Goal: Check status: Check status

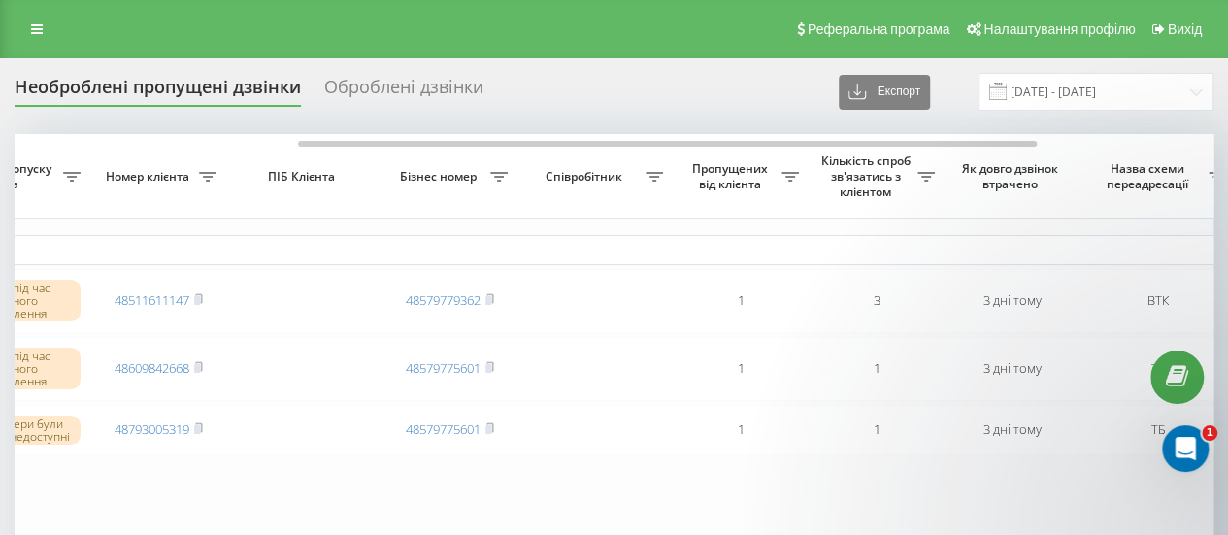
scroll to position [0, 462]
click at [1097, 88] on input "19.09.2025 - 19.09.2025" at bounding box center [1095, 92] width 235 height 38
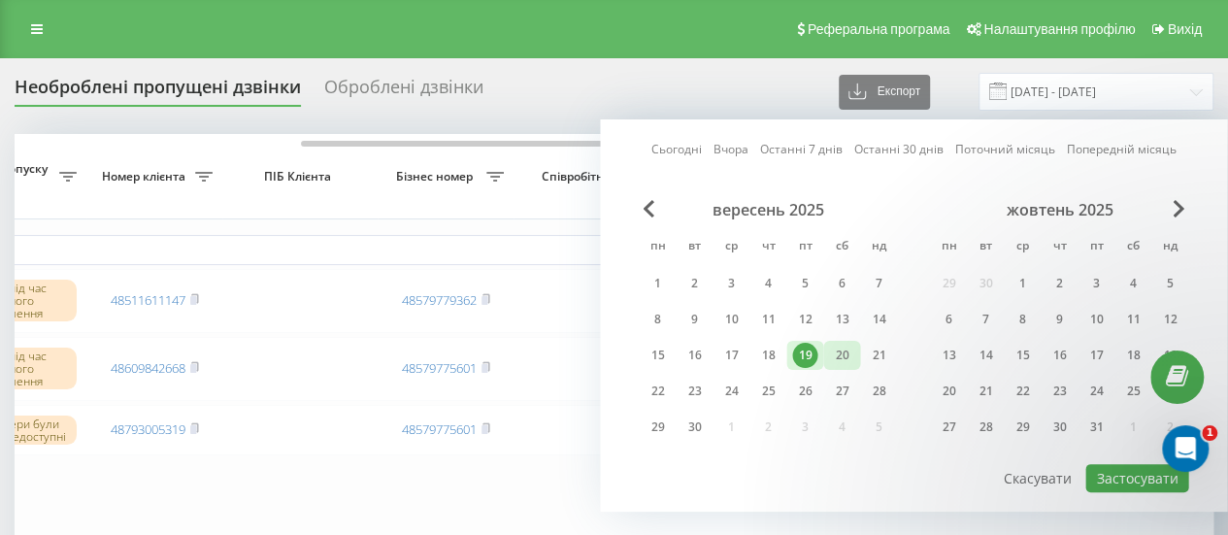
click at [846, 356] on div "20" at bounding box center [841, 355] width 25 height 25
click at [650, 389] on div "22" at bounding box center [656, 391] width 25 height 25
click at [1136, 464] on button "Застосувати" at bounding box center [1136, 478] width 103 height 28
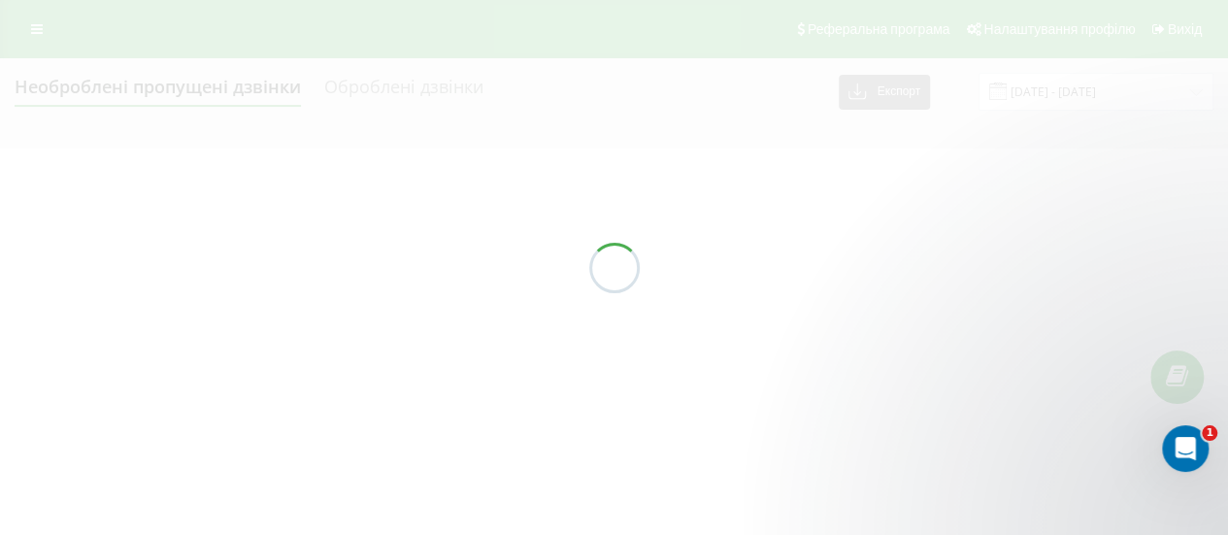
type input "20.09.2025 - 22.09.2025"
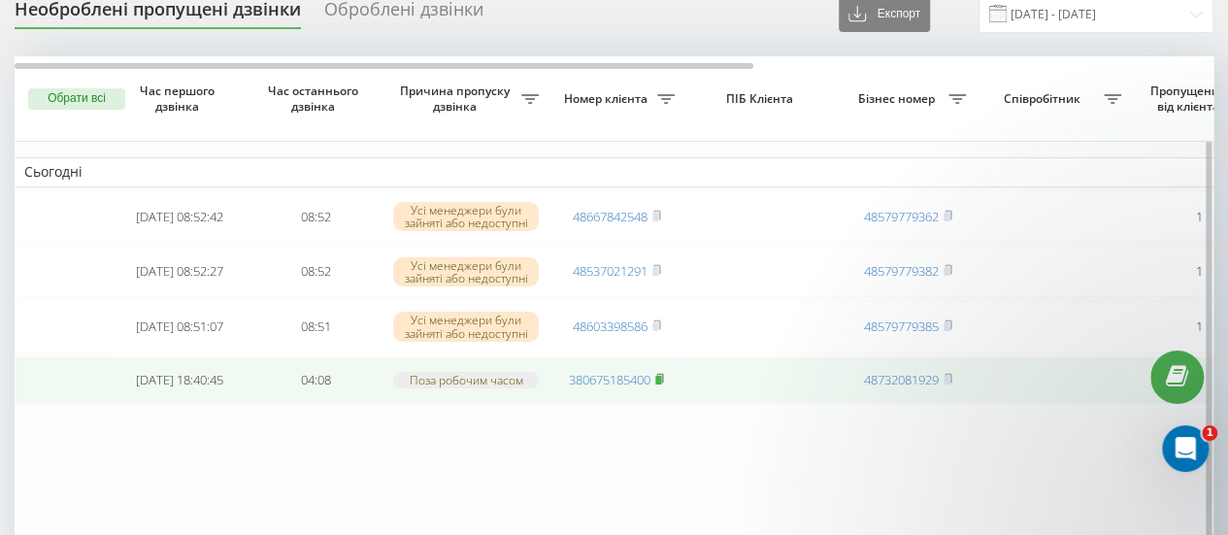
click at [661, 384] on rect at bounding box center [658, 380] width 6 height 9
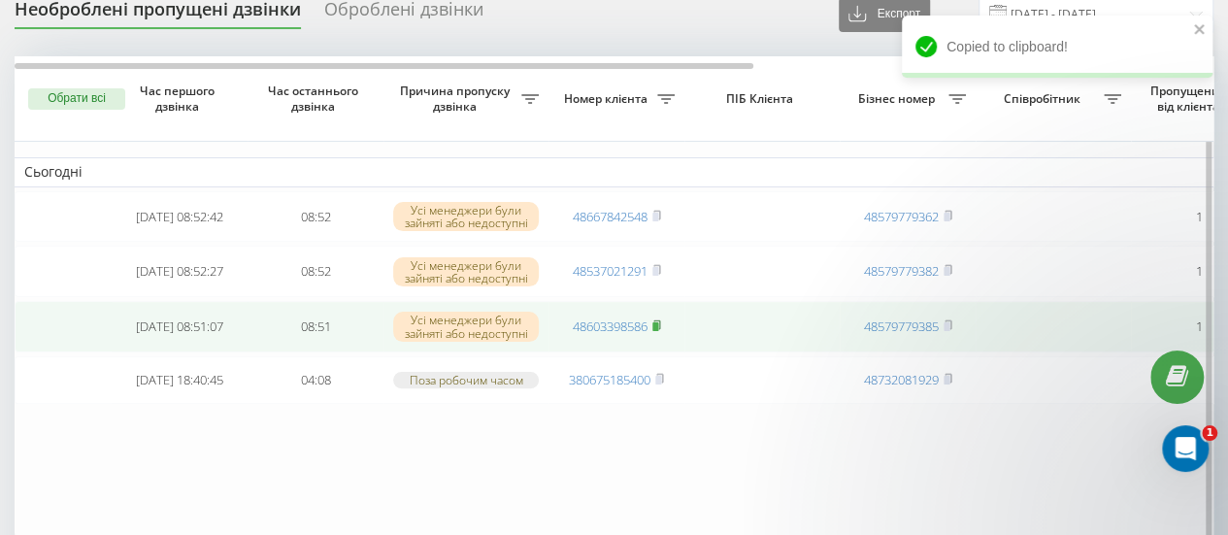
click at [661, 327] on icon at bounding box center [656, 325] width 9 height 12
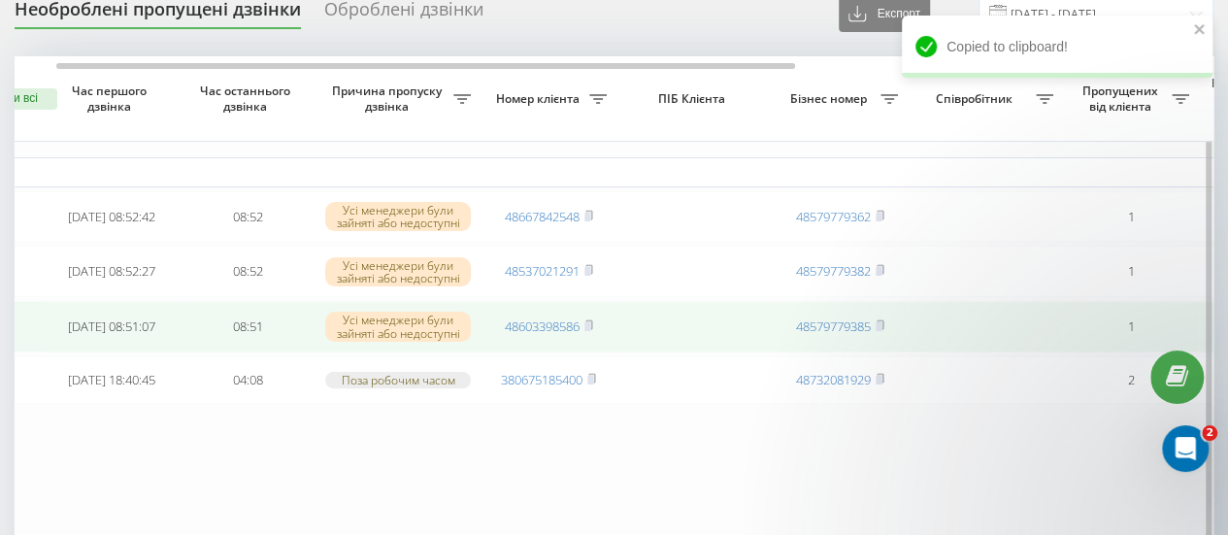
scroll to position [0, 66]
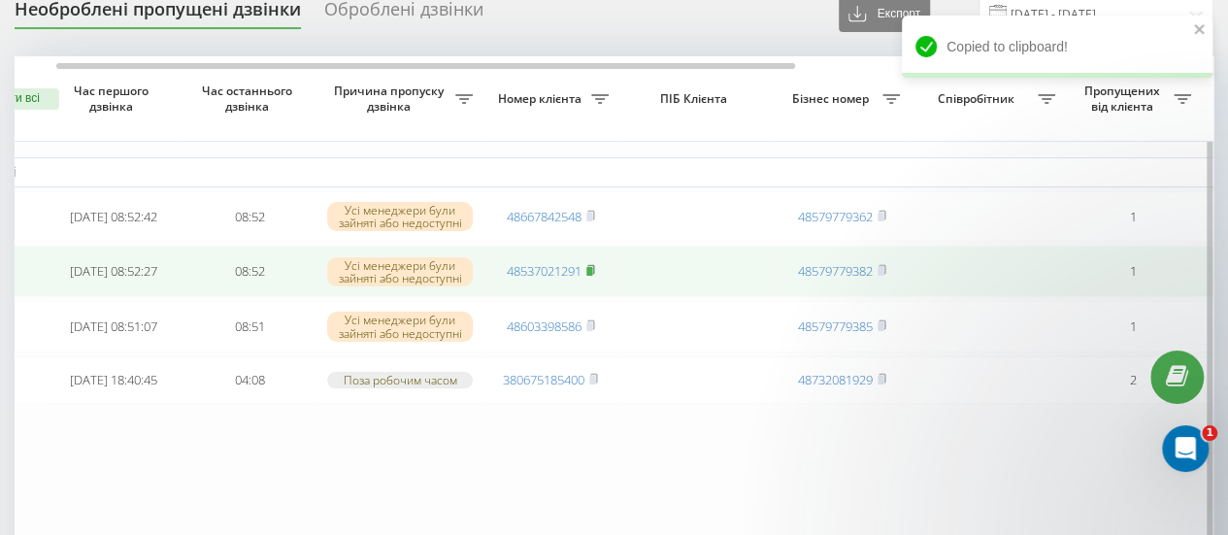
click at [590, 271] on rect at bounding box center [589, 271] width 6 height 9
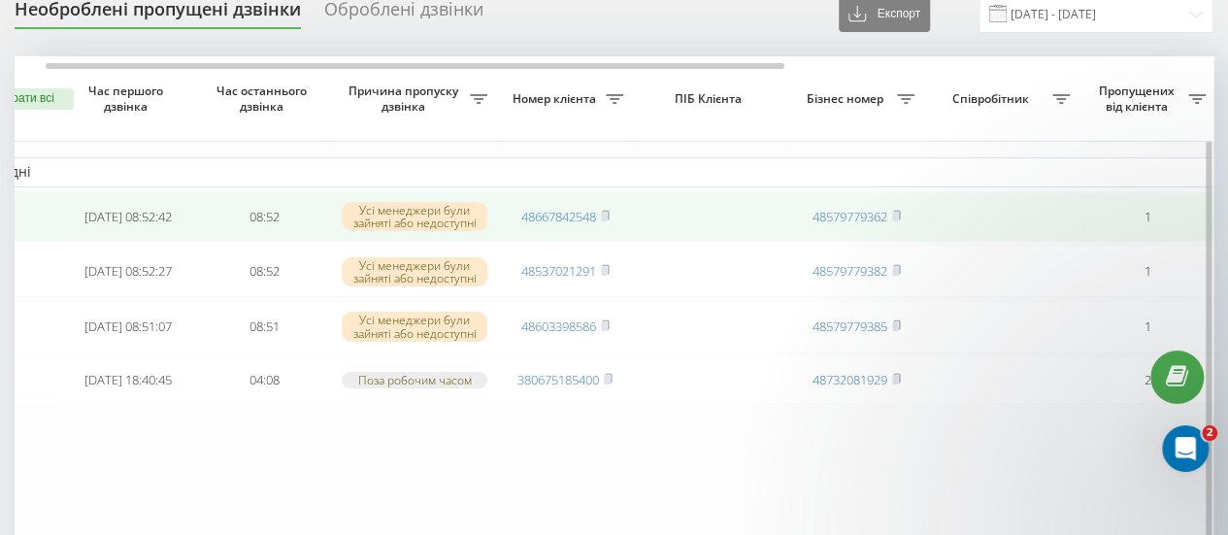
scroll to position [0, 50]
click at [609, 216] on icon at bounding box center [606, 214] width 7 height 9
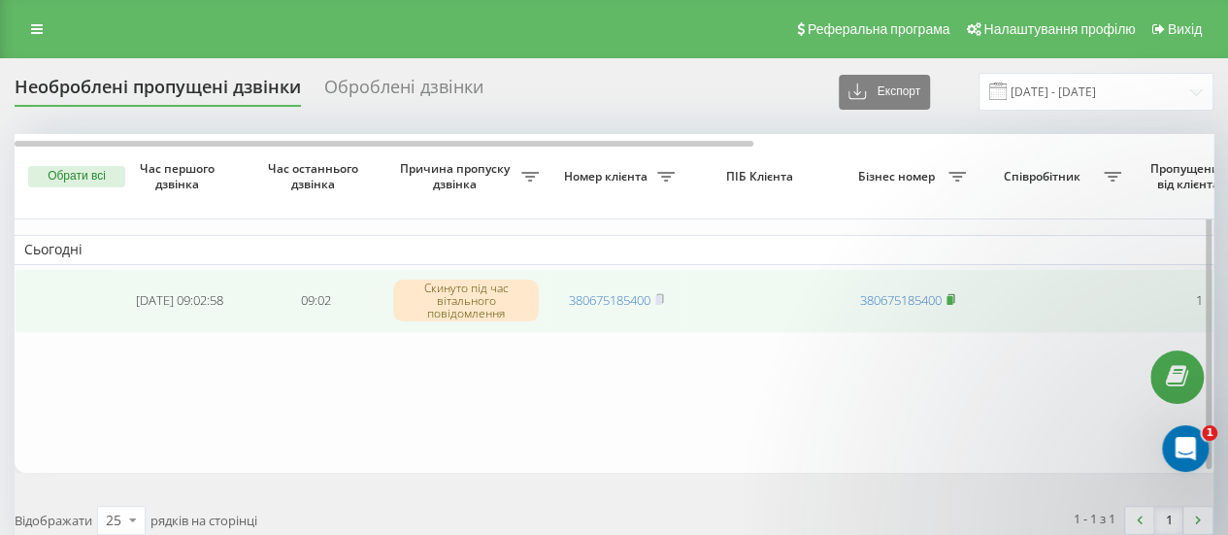
click at [952, 300] on rect at bounding box center [949, 300] width 6 height 9
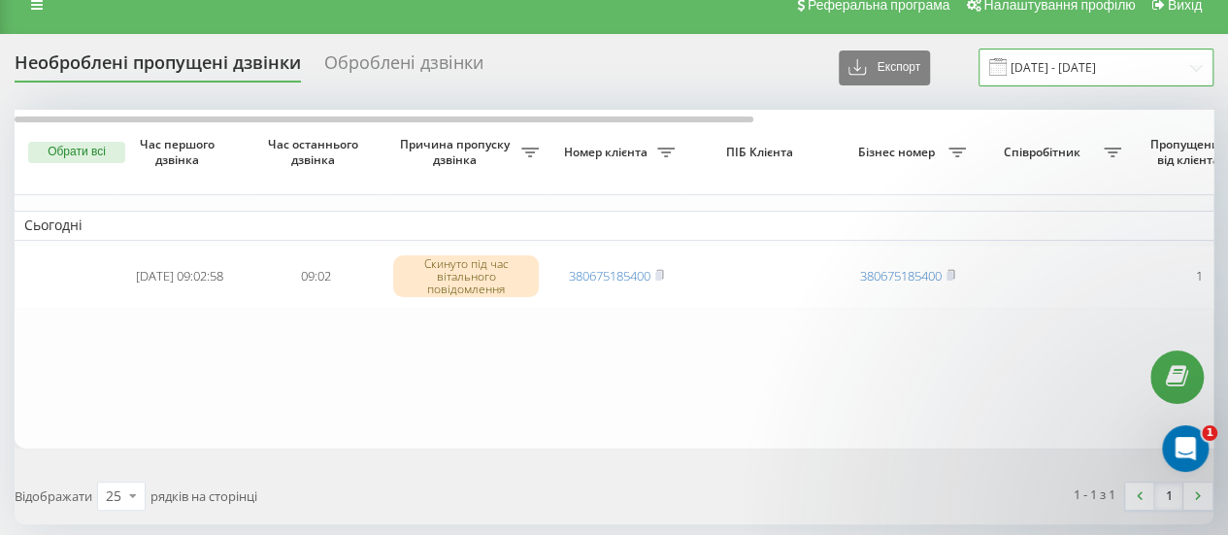
click at [1099, 53] on input "20.09.2025 - 22.09.2025" at bounding box center [1095, 68] width 235 height 38
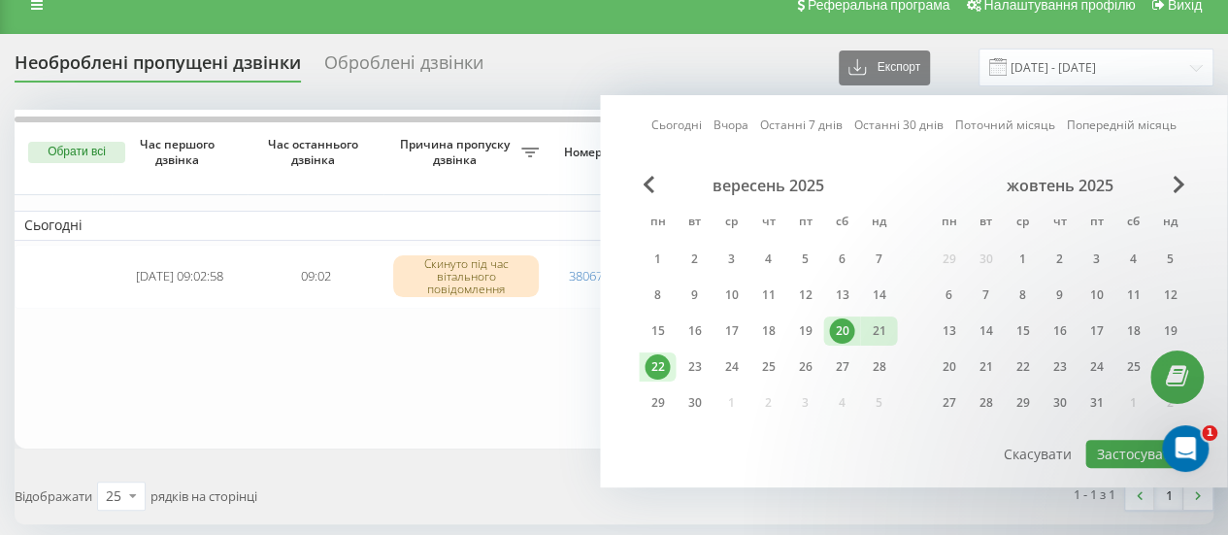
click at [655, 360] on div "22" at bounding box center [656, 366] width 25 height 25
click at [1136, 440] on button "Застосувати" at bounding box center [1136, 454] width 103 height 28
type input "[DATE] - [DATE]"
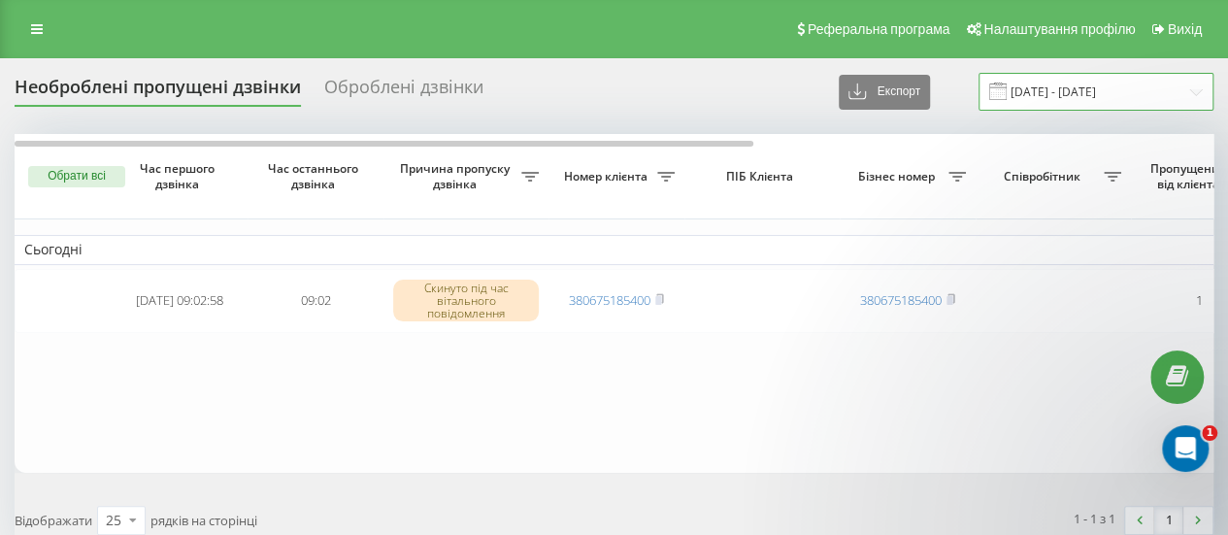
click at [1061, 100] on input "[DATE] - [DATE]" at bounding box center [1095, 92] width 235 height 38
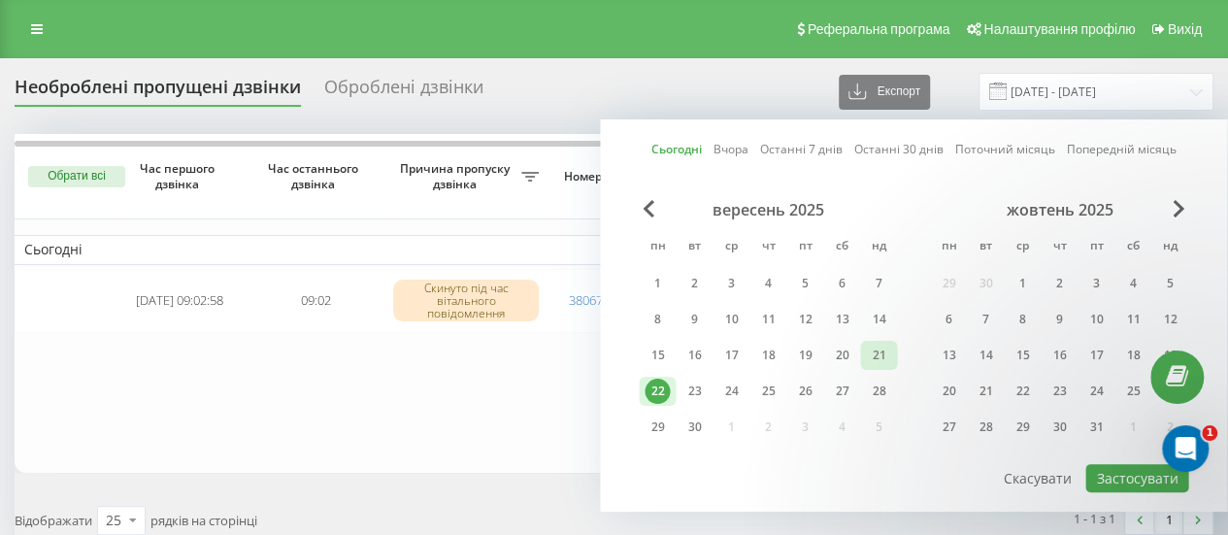
click at [864, 360] on div "21" at bounding box center [878, 355] width 37 height 29
click at [1093, 470] on button "Застосувати" at bounding box center [1136, 478] width 103 height 28
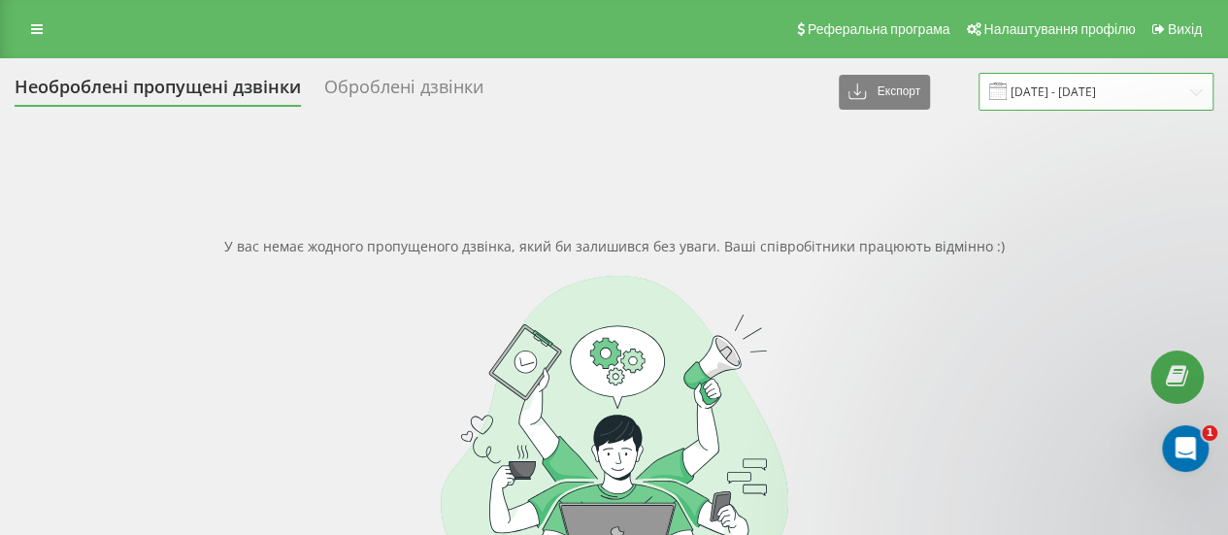
click at [1060, 106] on input "21.09.2025 - 21.09.2025" at bounding box center [1095, 92] width 235 height 38
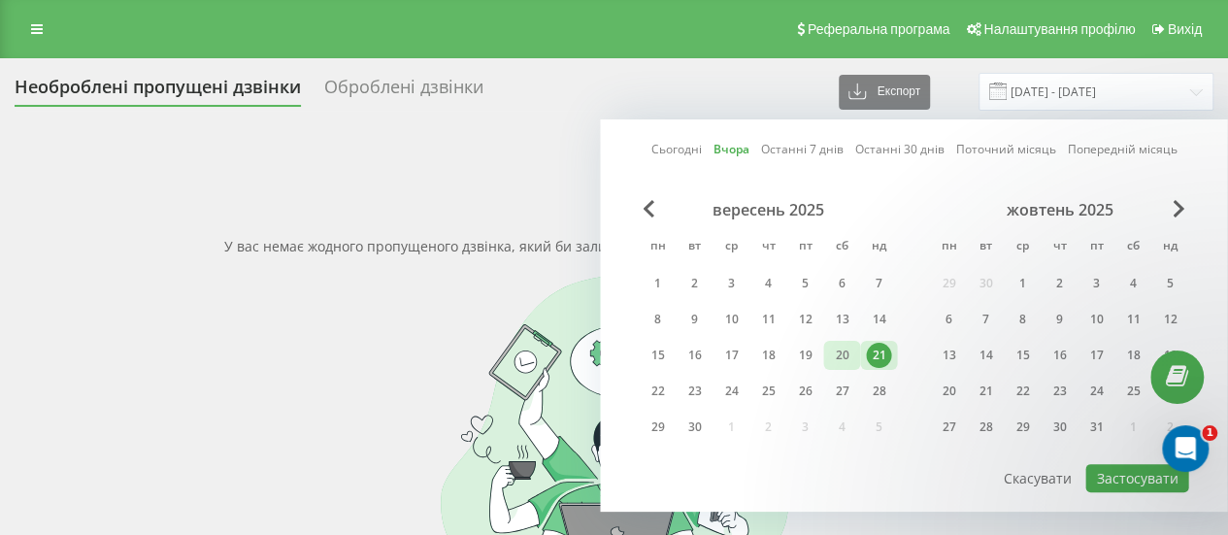
click at [838, 359] on div "20" at bounding box center [841, 355] width 25 height 25
click at [1136, 476] on button "Застосувати" at bounding box center [1136, 478] width 103 height 28
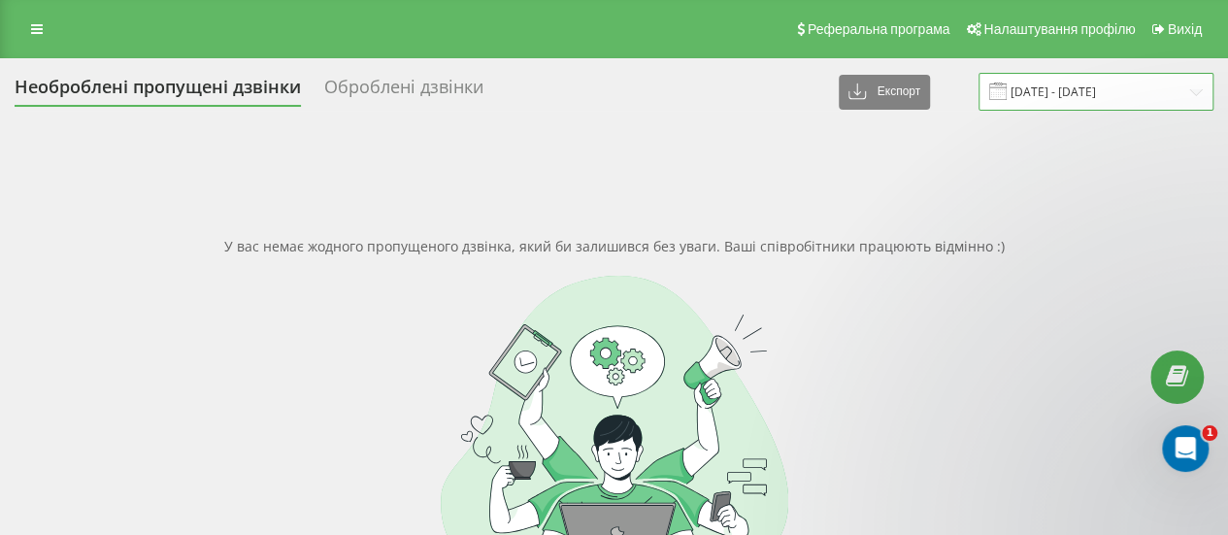
click at [1074, 105] on input "20.09.2025 - 20.09.2025" at bounding box center [1095, 92] width 235 height 38
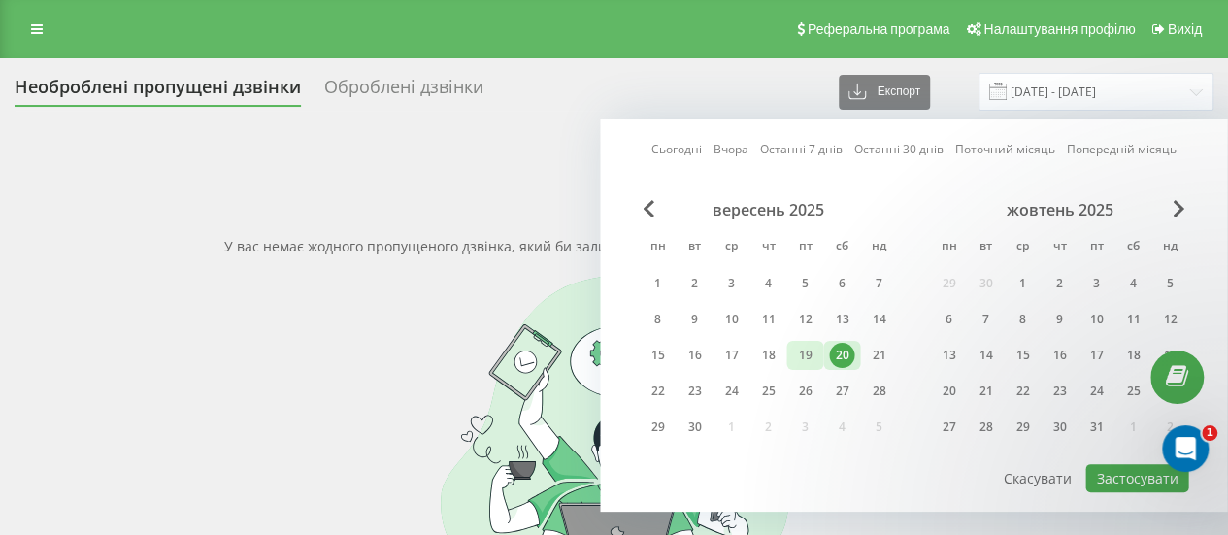
click at [811, 355] on div "19" at bounding box center [804, 355] width 25 height 25
click at [1126, 475] on button "Застосувати" at bounding box center [1136, 478] width 103 height 28
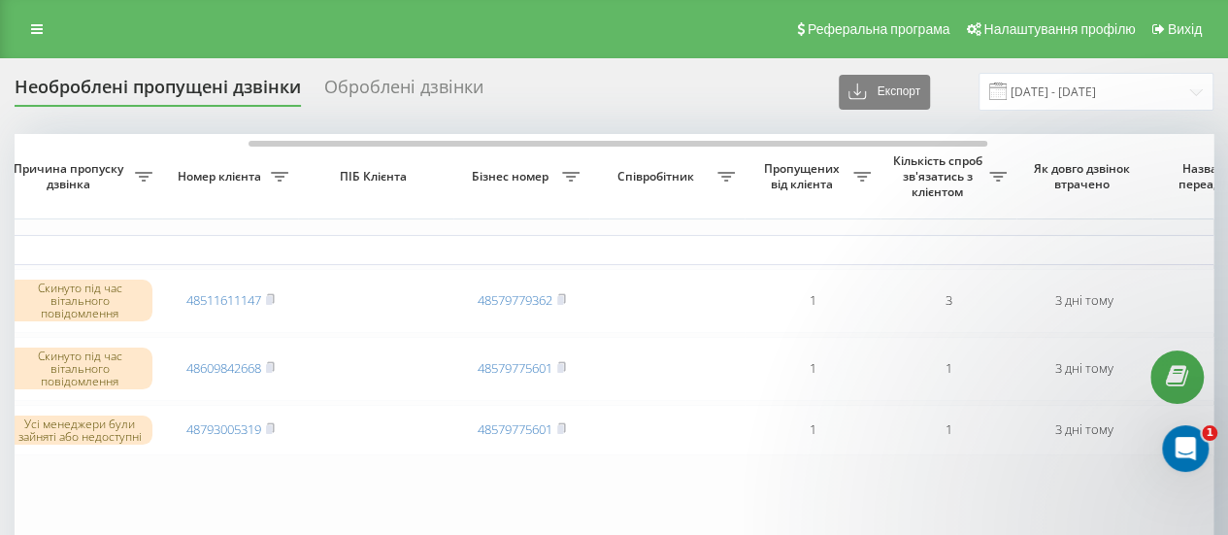
scroll to position [0, 382]
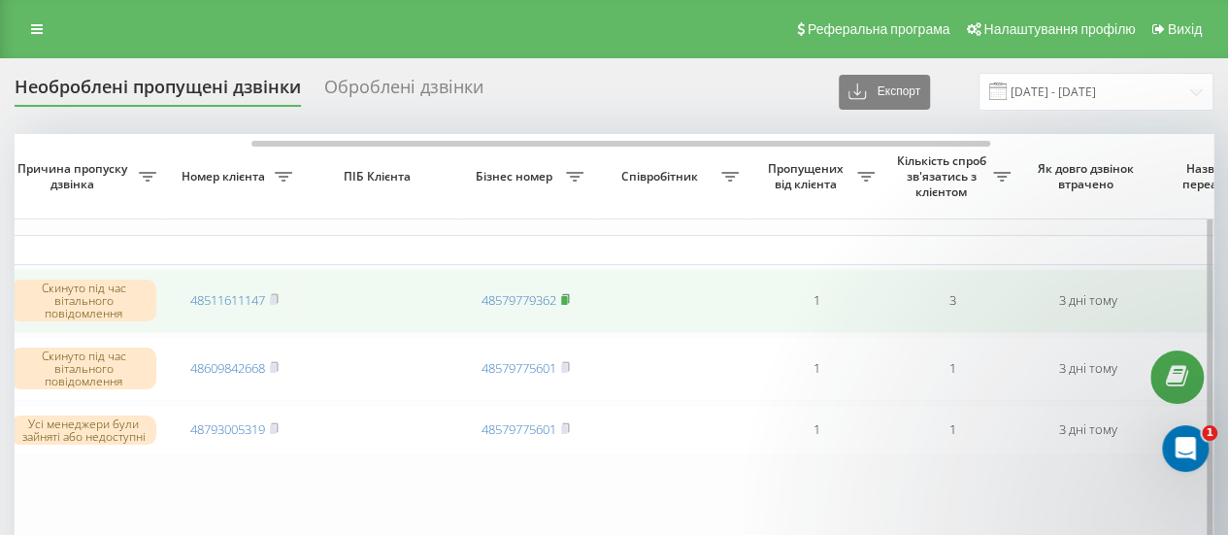
click at [569, 297] on icon at bounding box center [565, 298] width 7 height 9
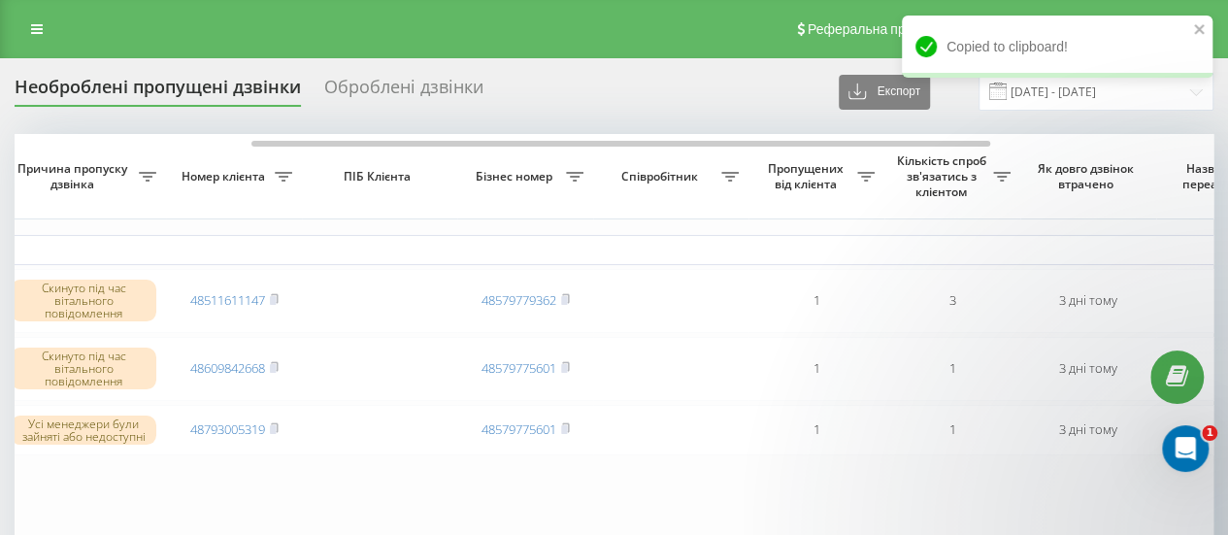
click at [1043, 84] on div "Copied to clipboard!" at bounding box center [1057, 54] width 311 height 76
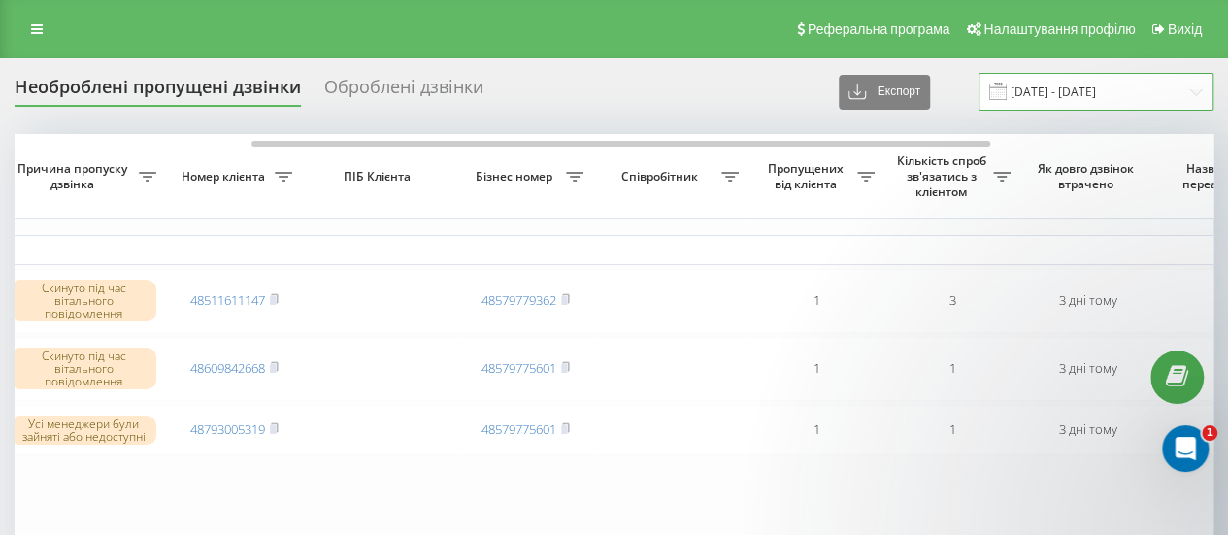
click at [1060, 106] on input "19.09.2025 - 19.09.2025" at bounding box center [1095, 92] width 235 height 38
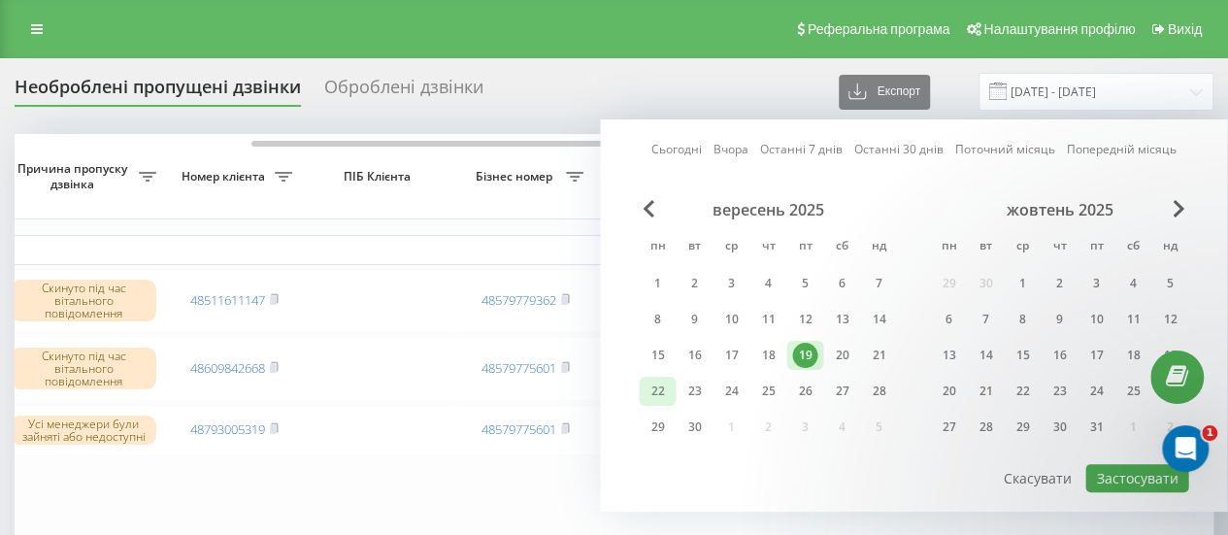
click at [669, 385] on div "22" at bounding box center [656, 391] width 25 height 25
click at [1134, 469] on button "Застосувати" at bounding box center [1136, 478] width 103 height 28
type input "[DATE] - [DATE]"
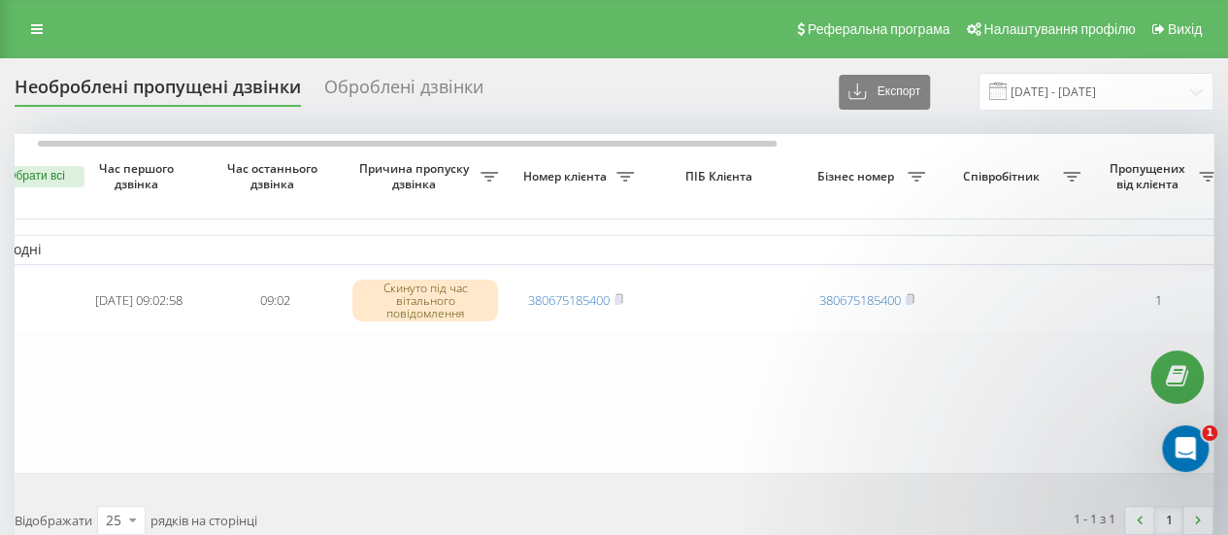
scroll to position [0, 39]
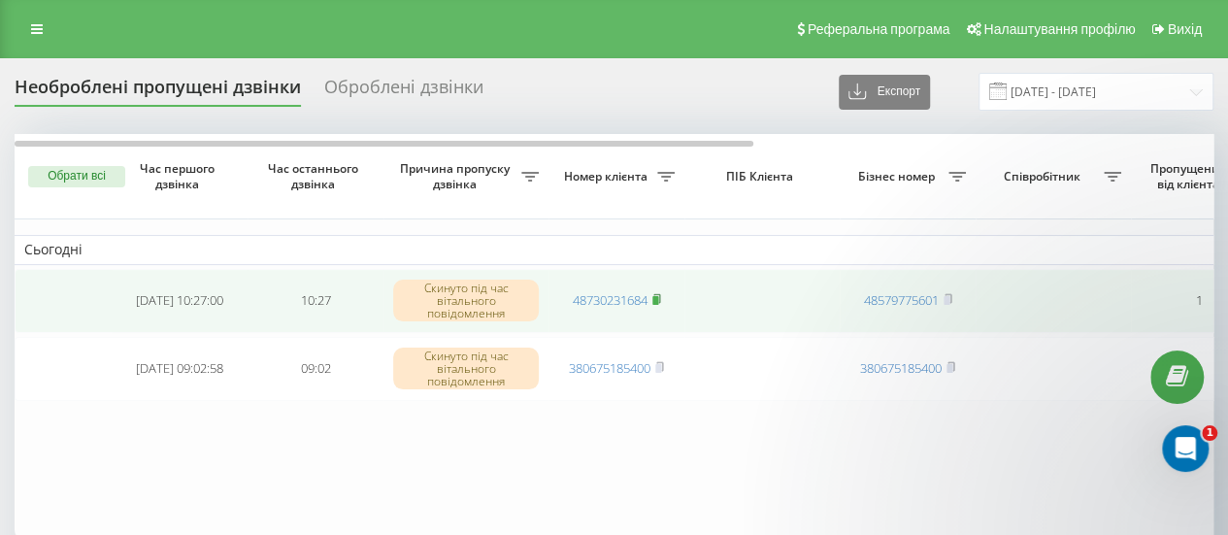
click at [653, 295] on icon at bounding box center [656, 299] width 9 height 12
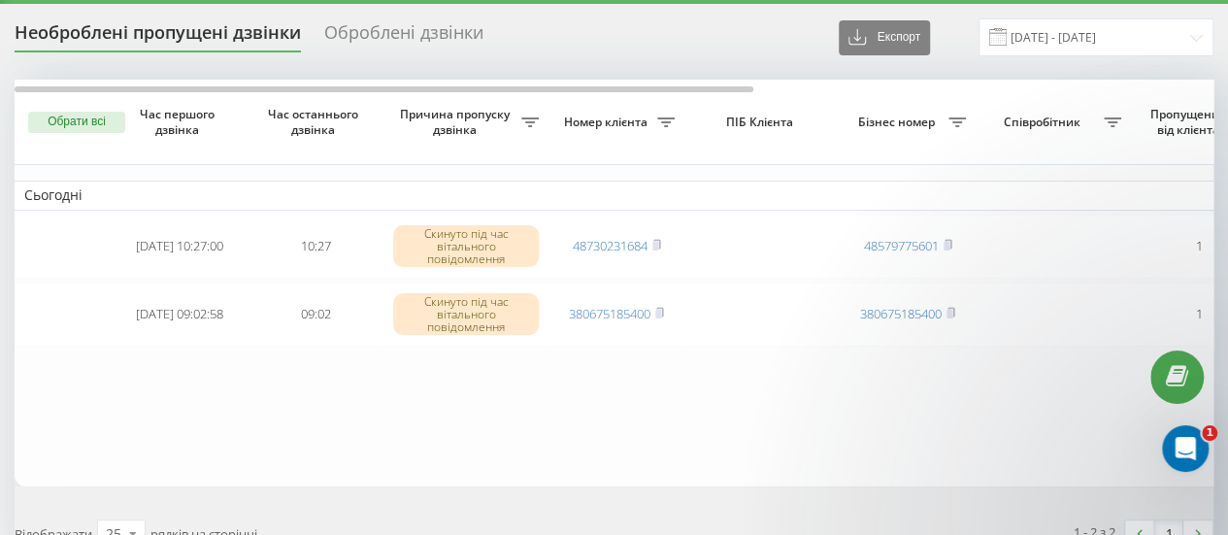
scroll to position [58, 0]
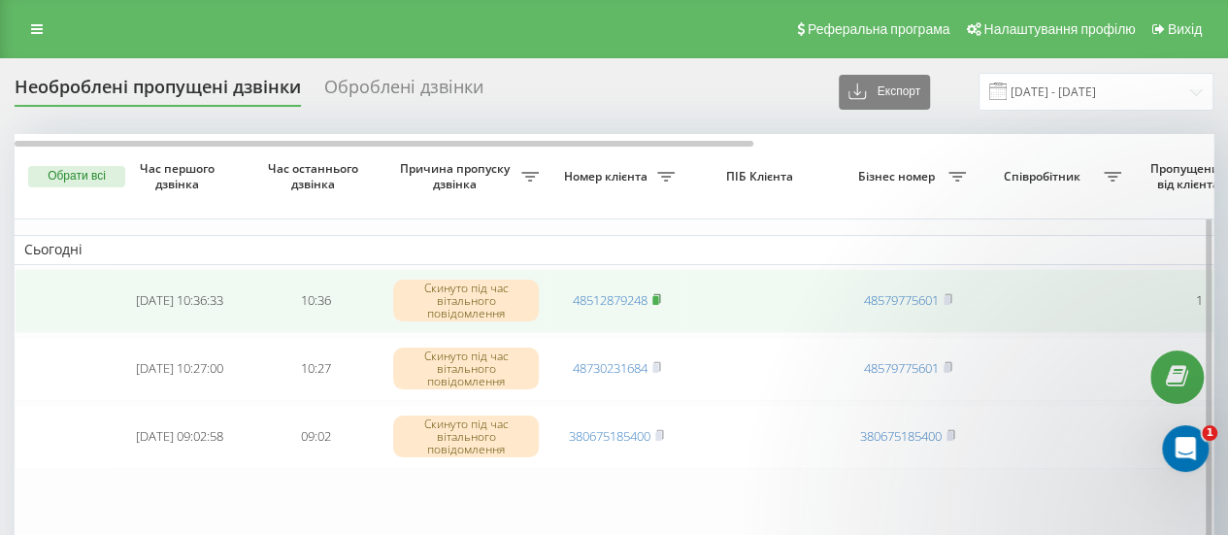
click at [654, 293] on icon at bounding box center [656, 299] width 9 height 12
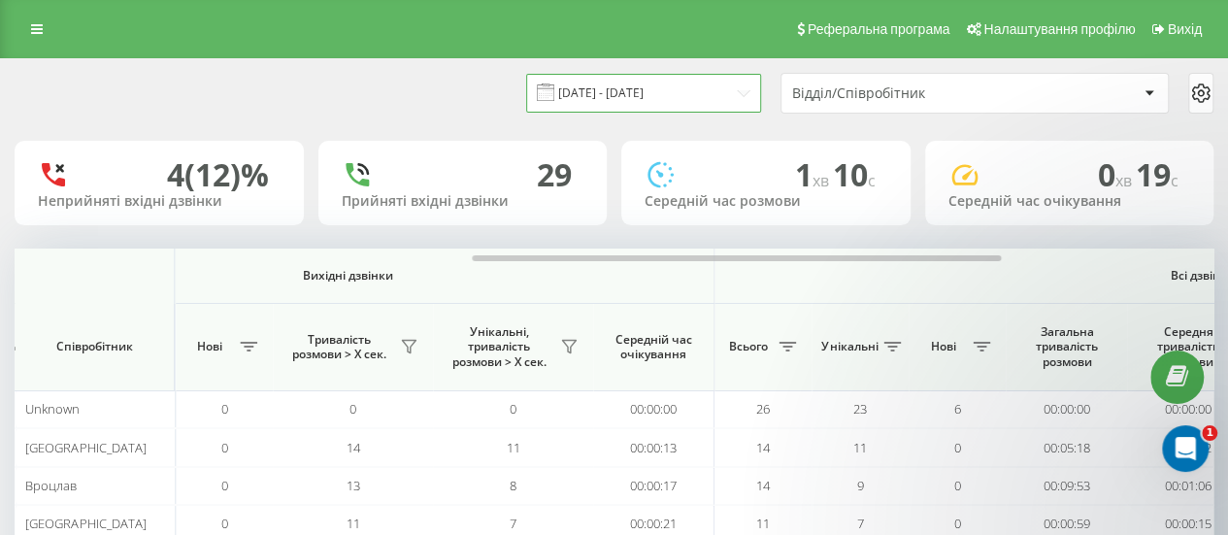
click at [613, 96] on input "19.09.2025 - 19.09.2025" at bounding box center [643, 93] width 235 height 38
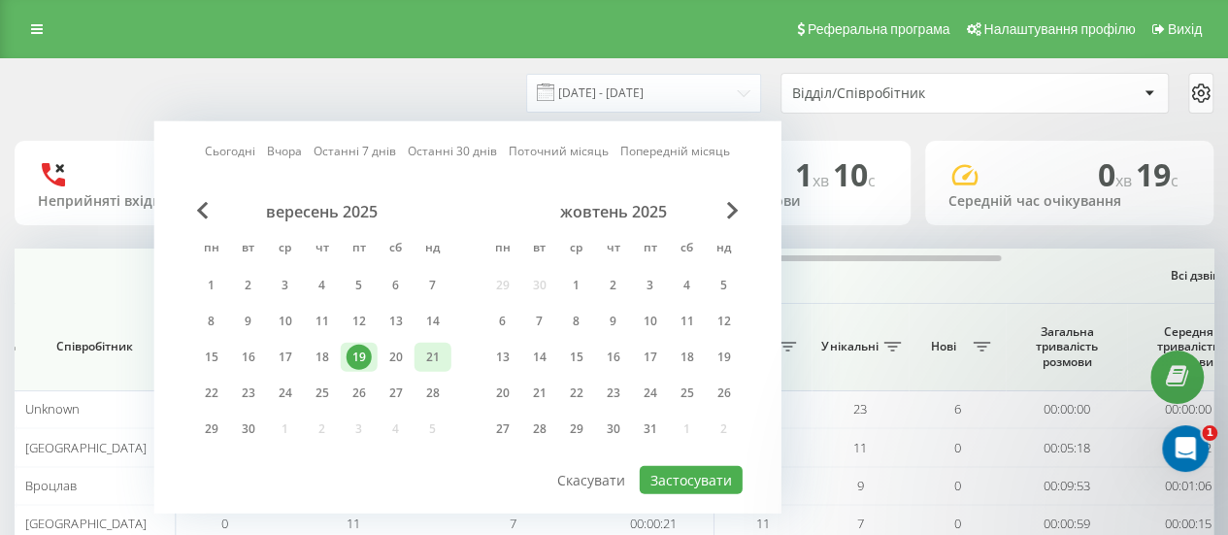
click at [433, 351] on div "21" at bounding box center [432, 357] width 25 height 25
click at [676, 479] on button "Застосувати" at bounding box center [691, 480] width 103 height 28
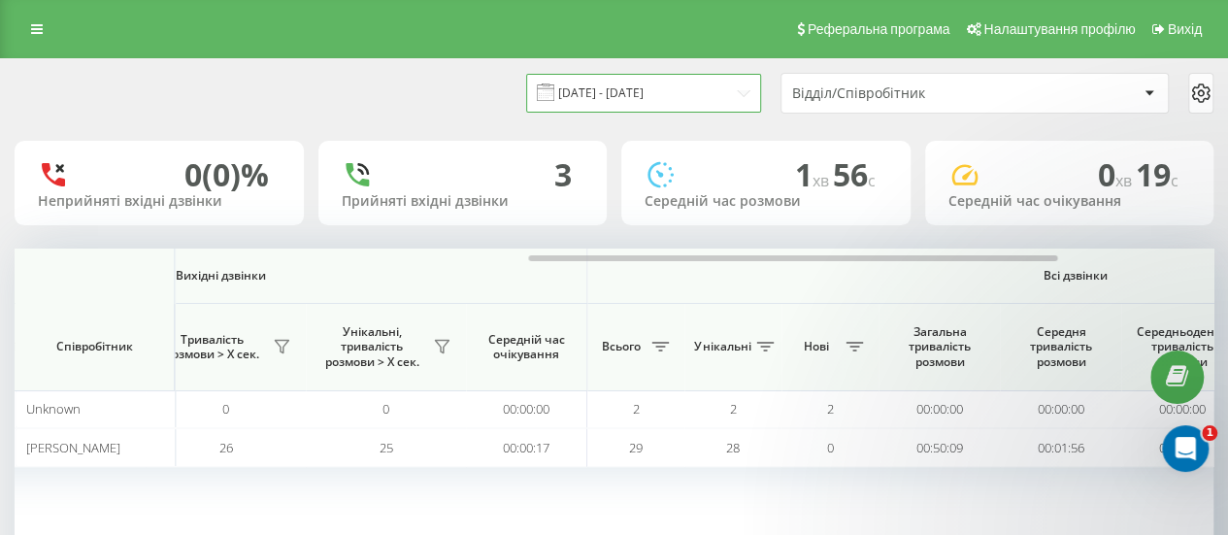
click at [625, 84] on input "21.09.2025 - 21.09.2025" at bounding box center [643, 93] width 235 height 38
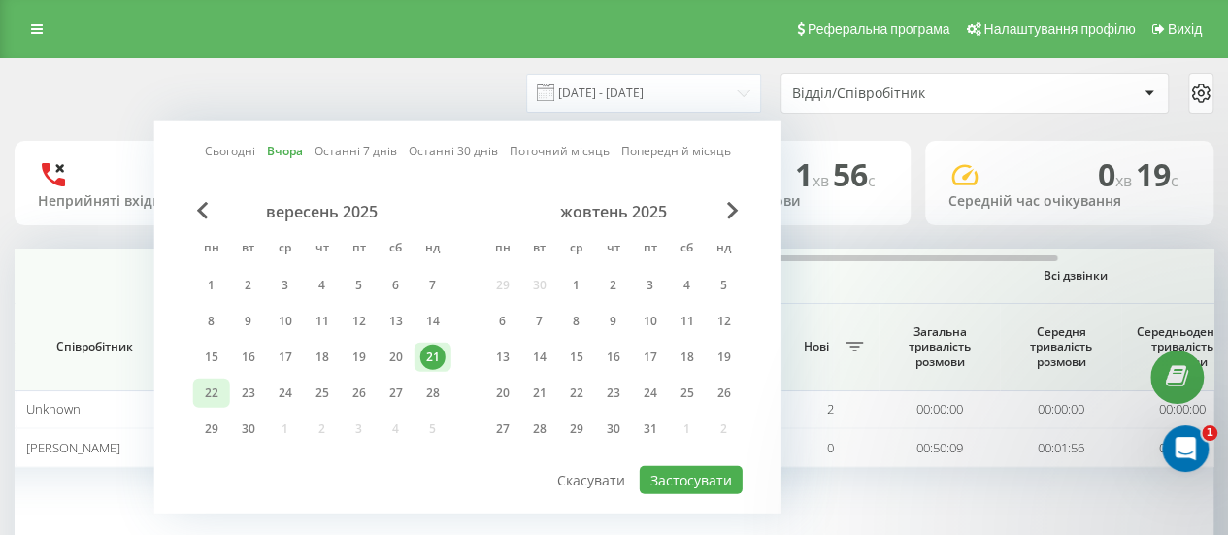
click at [215, 386] on div "22" at bounding box center [211, 392] width 25 height 25
click at [677, 477] on button "Застосувати" at bounding box center [691, 480] width 103 height 28
type input "[DATE] - [DATE]"
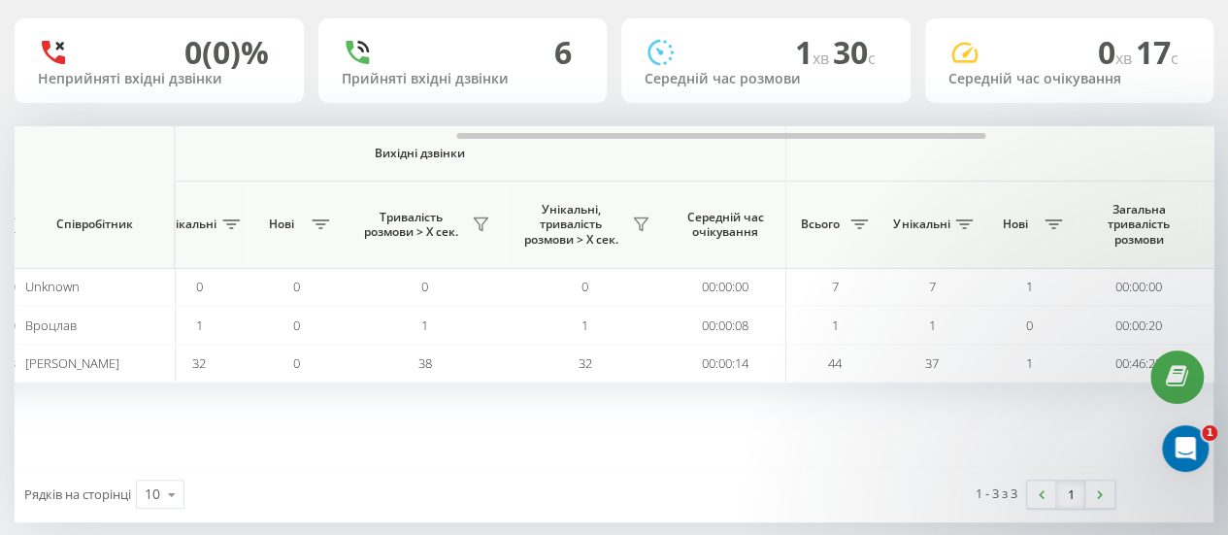
scroll to position [0, 972]
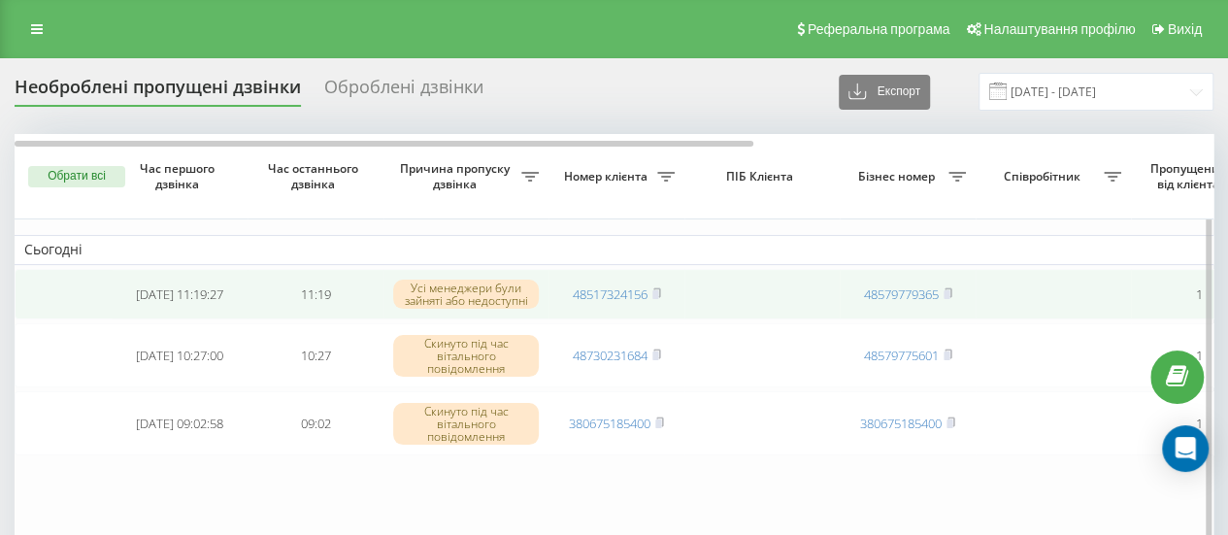
click at [659, 282] on td "48517324156" at bounding box center [616, 294] width 136 height 51
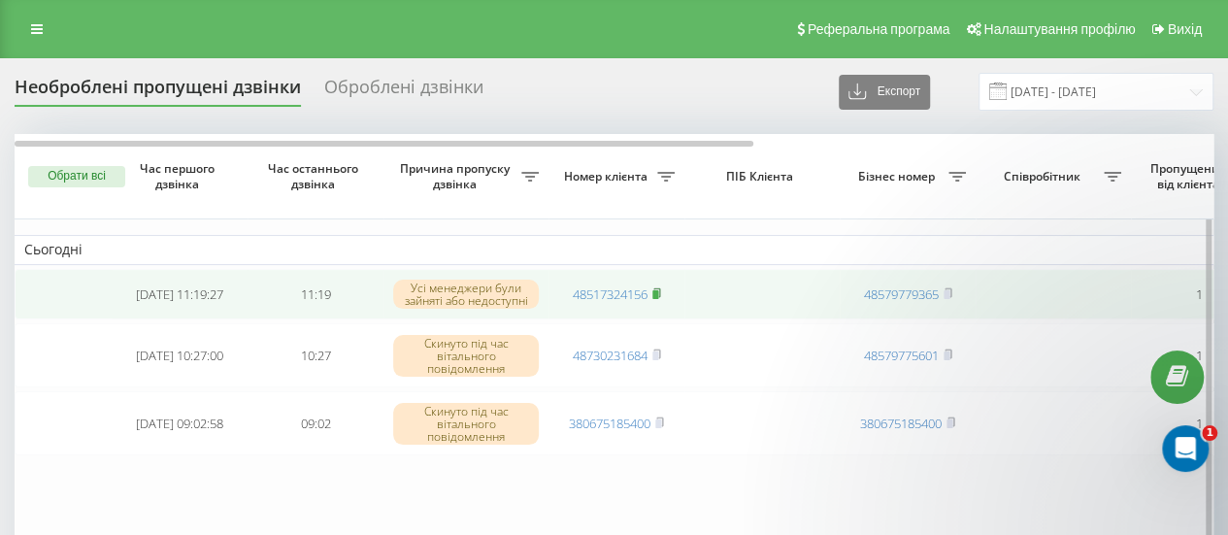
click at [658, 294] on rect at bounding box center [655, 294] width 6 height 9
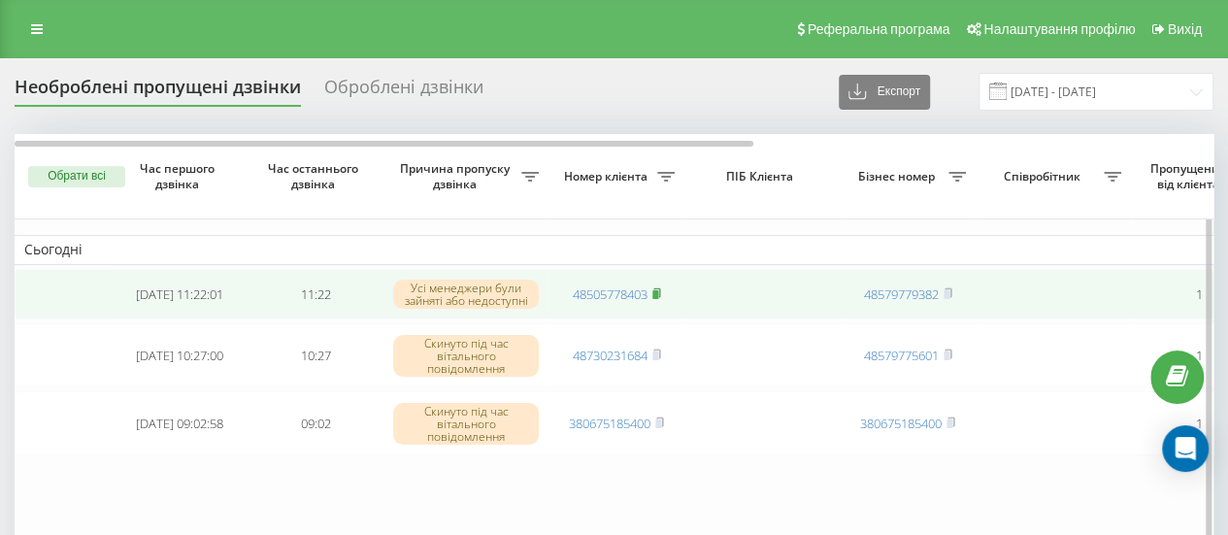
click at [654, 287] on icon at bounding box center [656, 293] width 9 height 12
click at [661, 292] on icon at bounding box center [656, 293] width 9 height 12
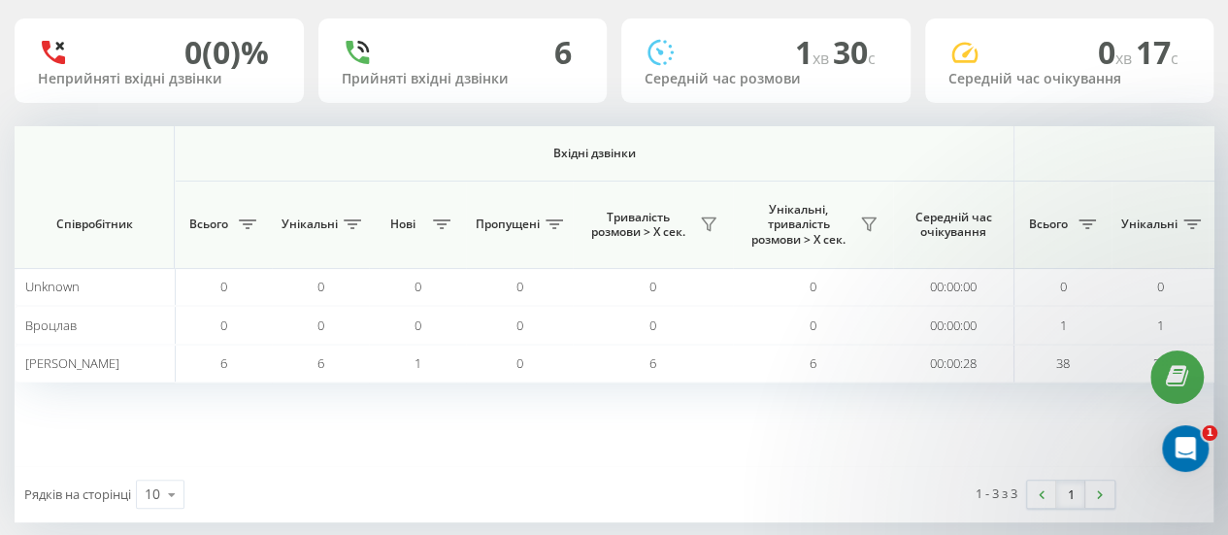
scroll to position [0, 972]
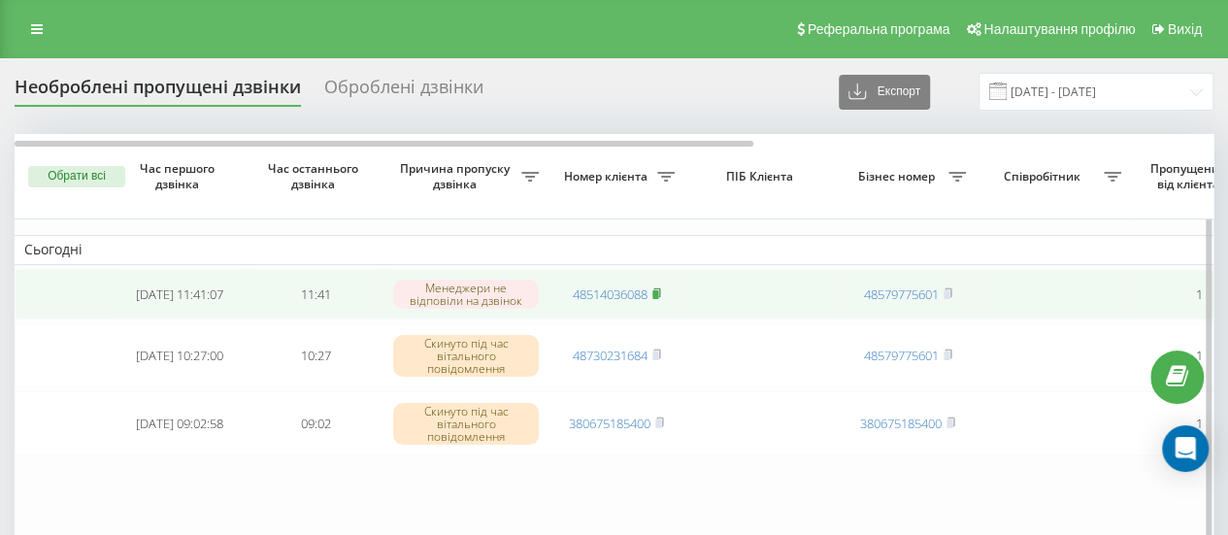
click at [656, 299] on span at bounding box center [656, 293] width 9 height 17
click at [662, 288] on icon at bounding box center [663, 293] width 9 height 12
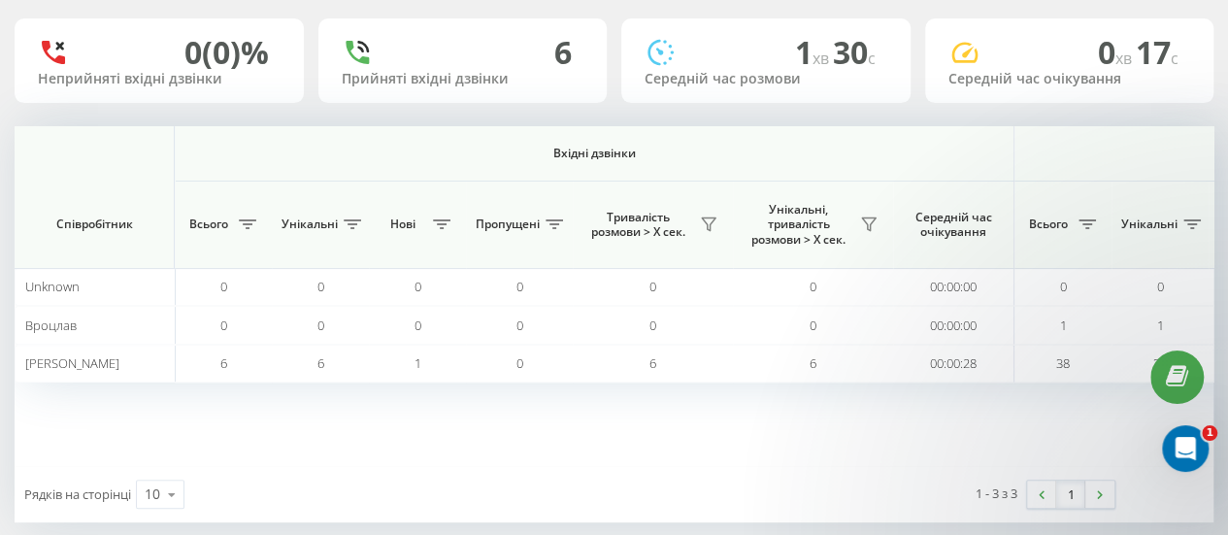
scroll to position [0, 972]
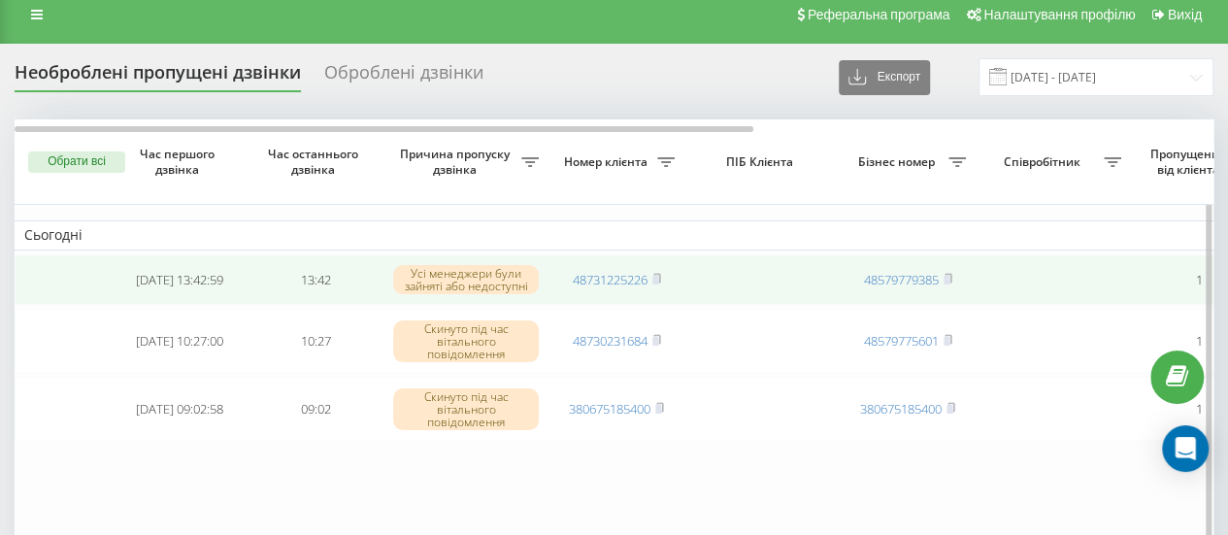
click at [664, 271] on td "48731225226" at bounding box center [616, 279] width 136 height 51
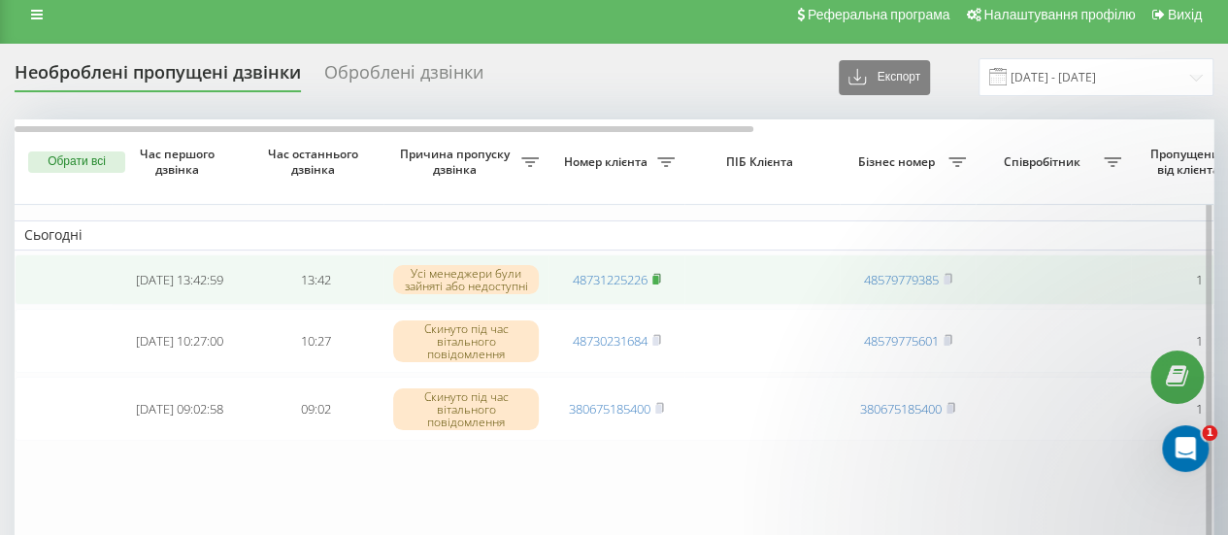
click at [658, 283] on rect at bounding box center [655, 280] width 6 height 9
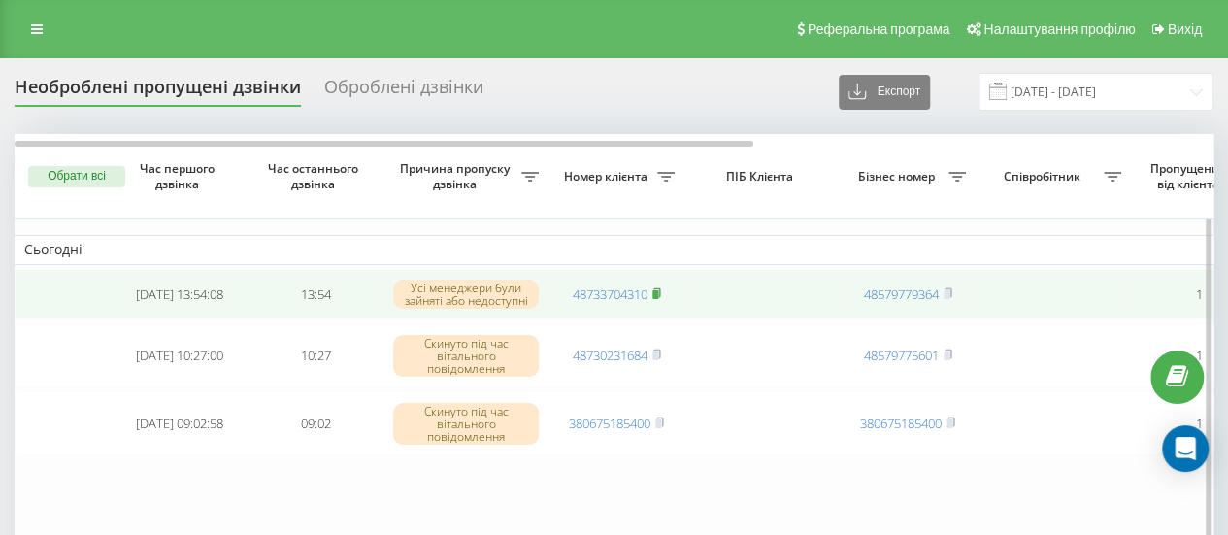
click at [660, 289] on icon at bounding box center [656, 291] width 7 height 9
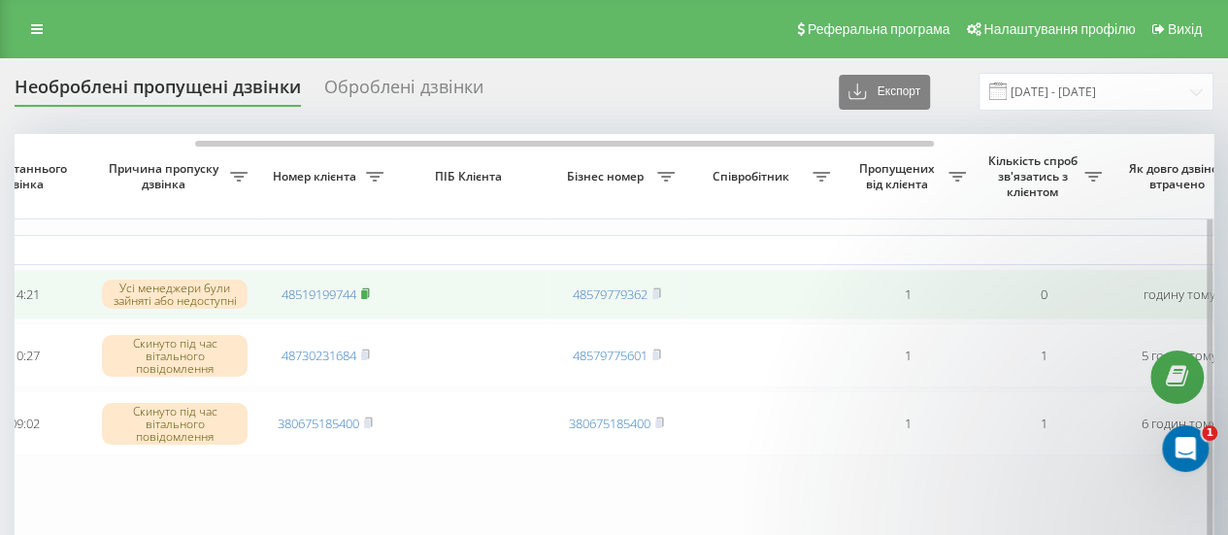
click at [367, 292] on rect at bounding box center [364, 294] width 6 height 9
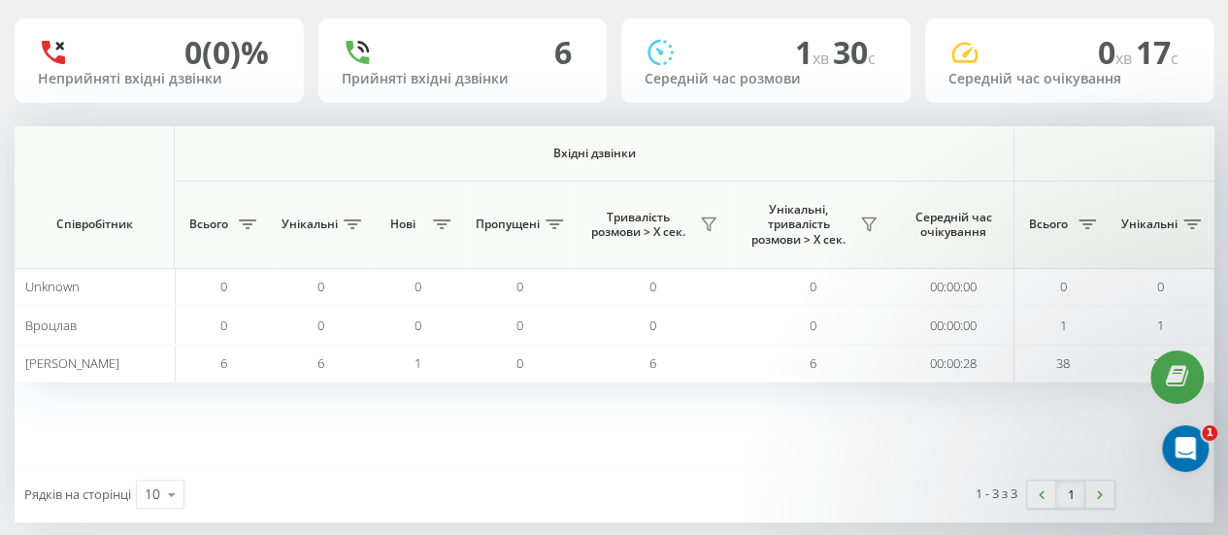
scroll to position [0, 972]
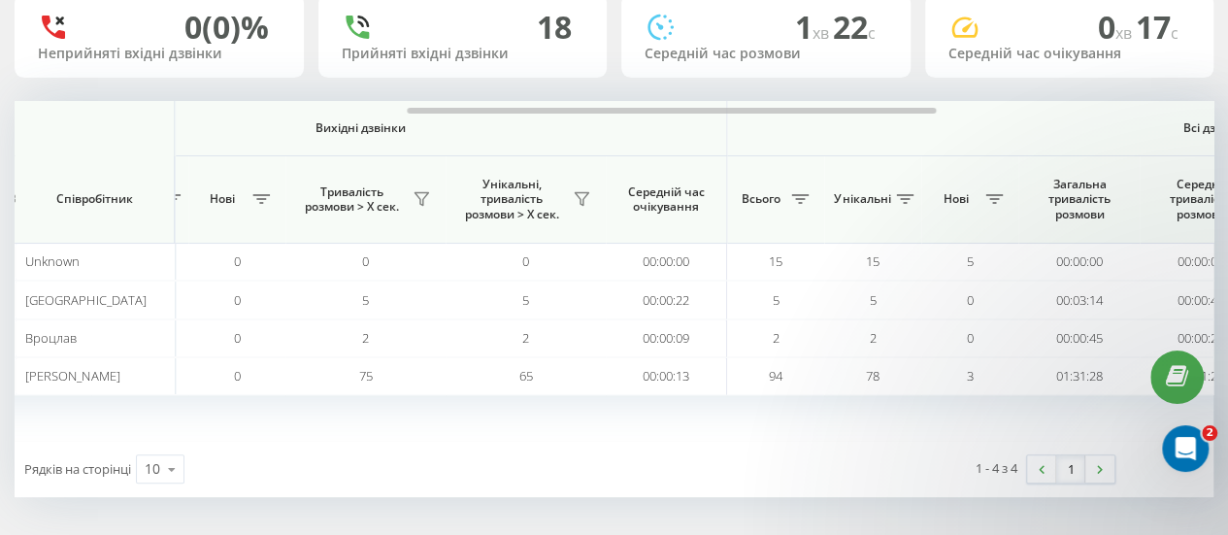
scroll to position [146, 0]
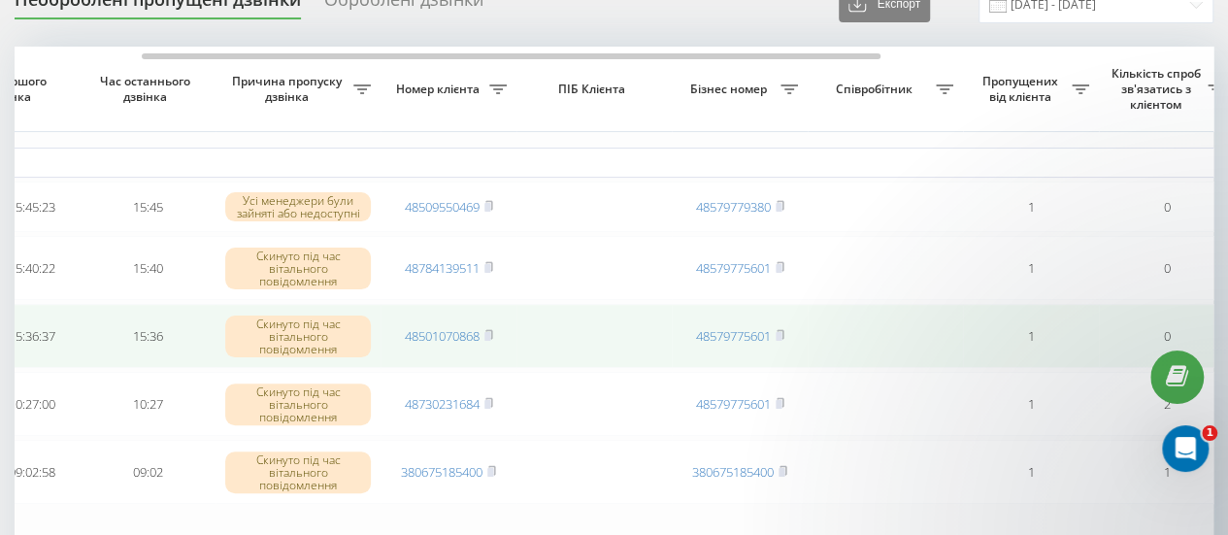
scroll to position [0, 164]
click at [496, 335] on icon at bounding box center [492, 334] width 7 height 9
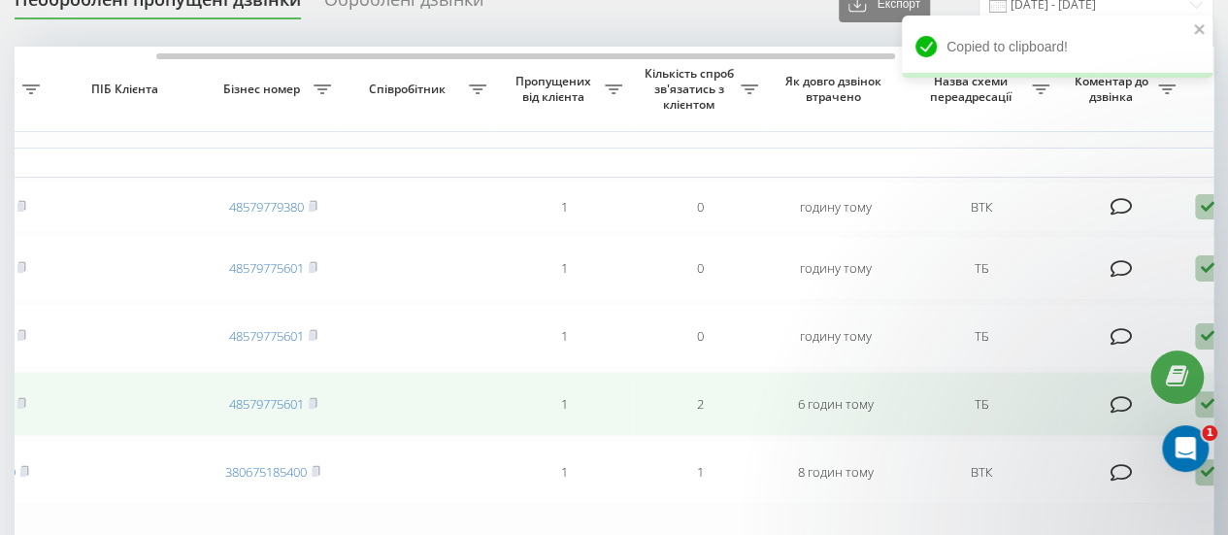
scroll to position [0, 0]
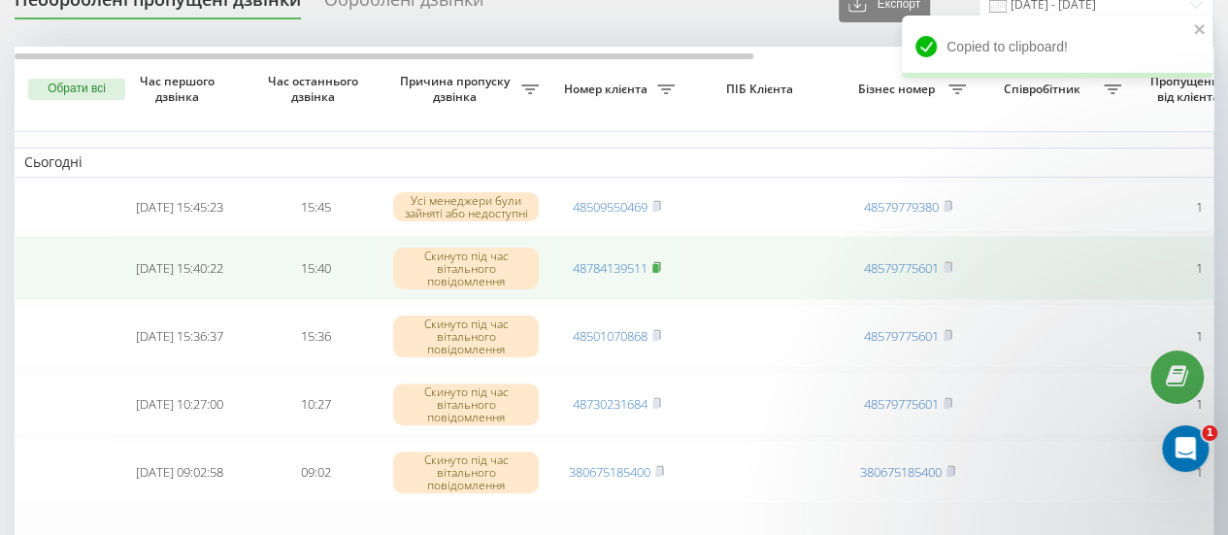
click at [660, 269] on icon at bounding box center [656, 266] width 7 height 9
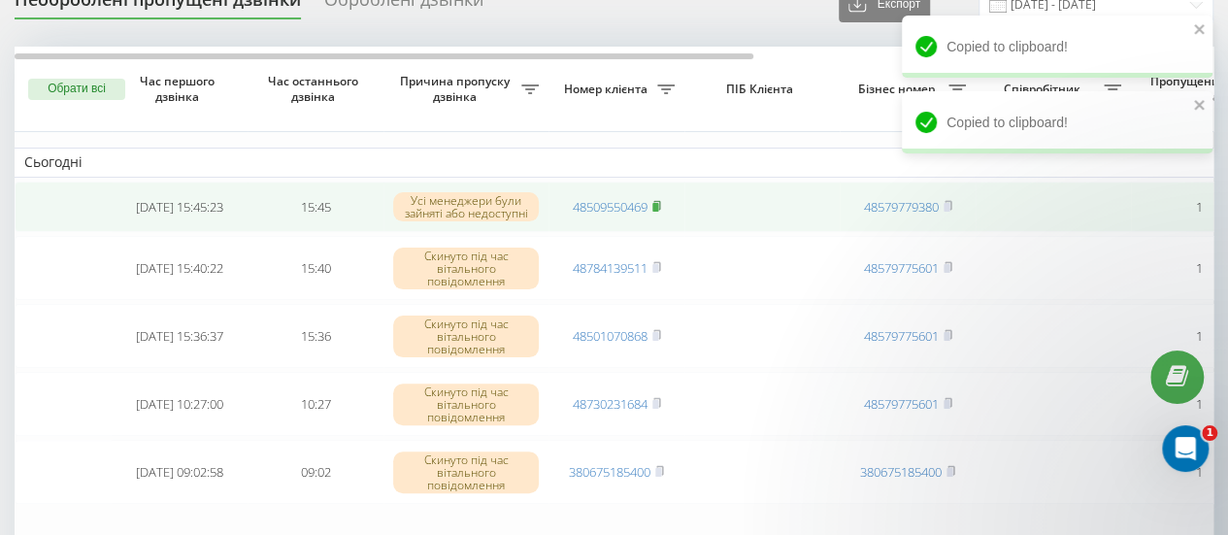
click at [661, 205] on icon at bounding box center [656, 206] width 9 height 12
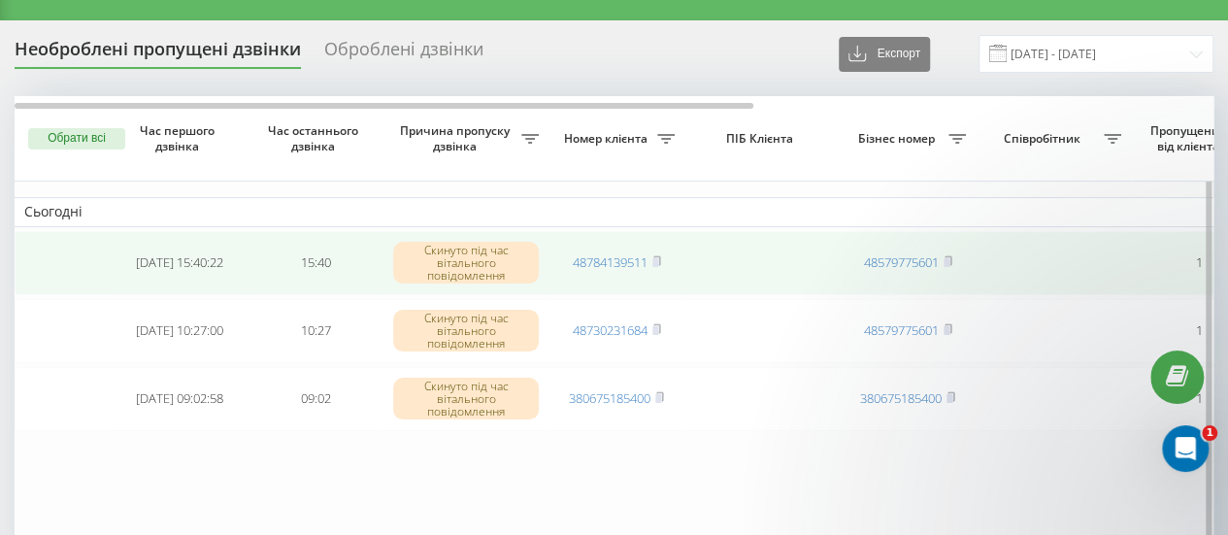
scroll to position [0, 227]
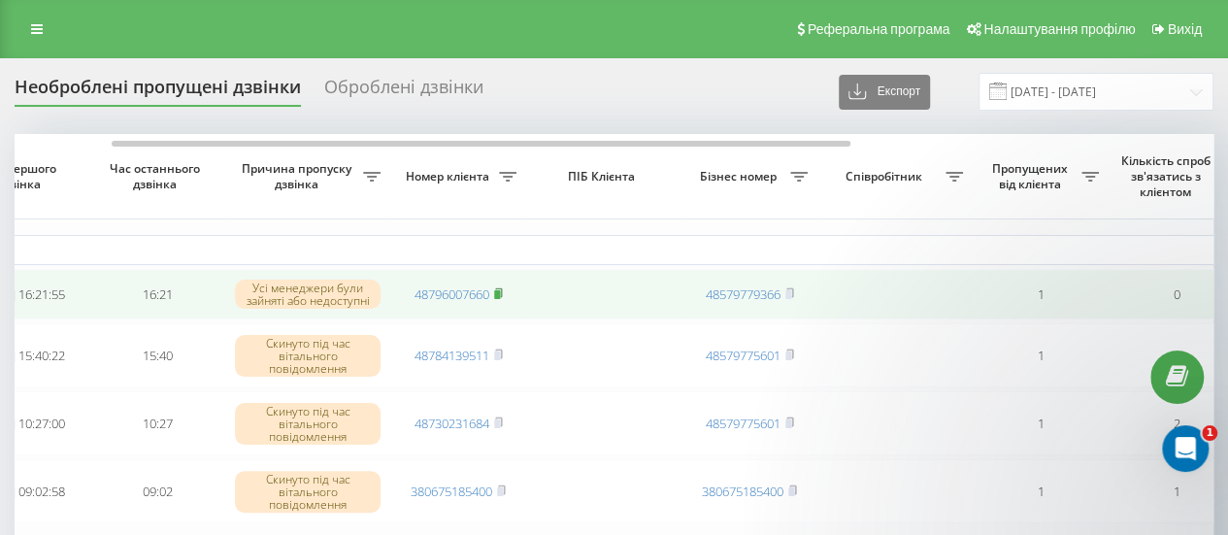
click at [499, 288] on icon at bounding box center [498, 291] width 7 height 9
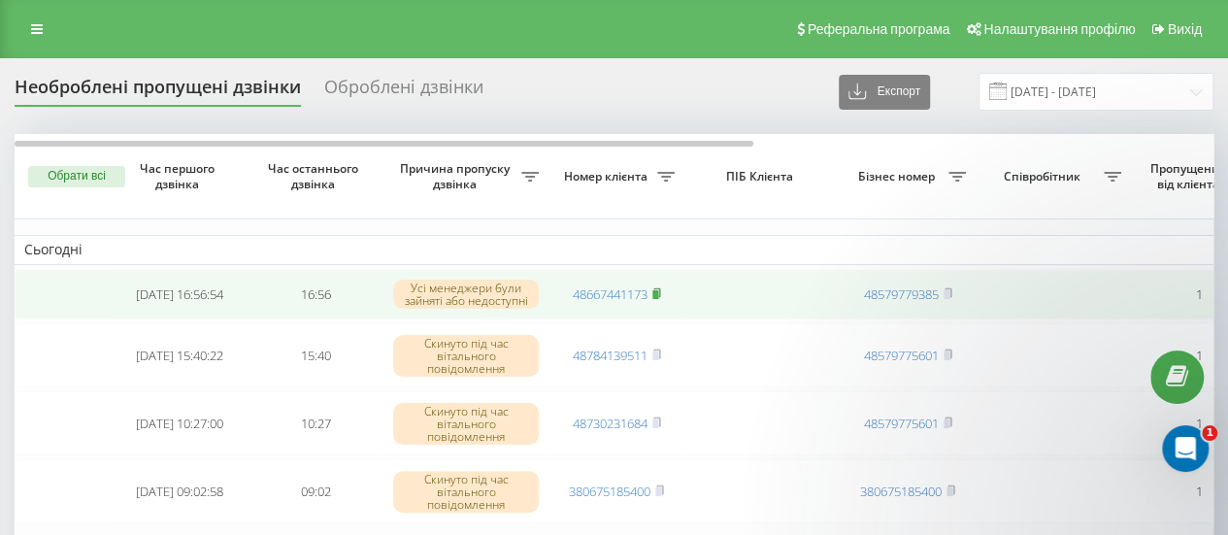
click at [657, 294] on rect at bounding box center [655, 294] width 6 height 9
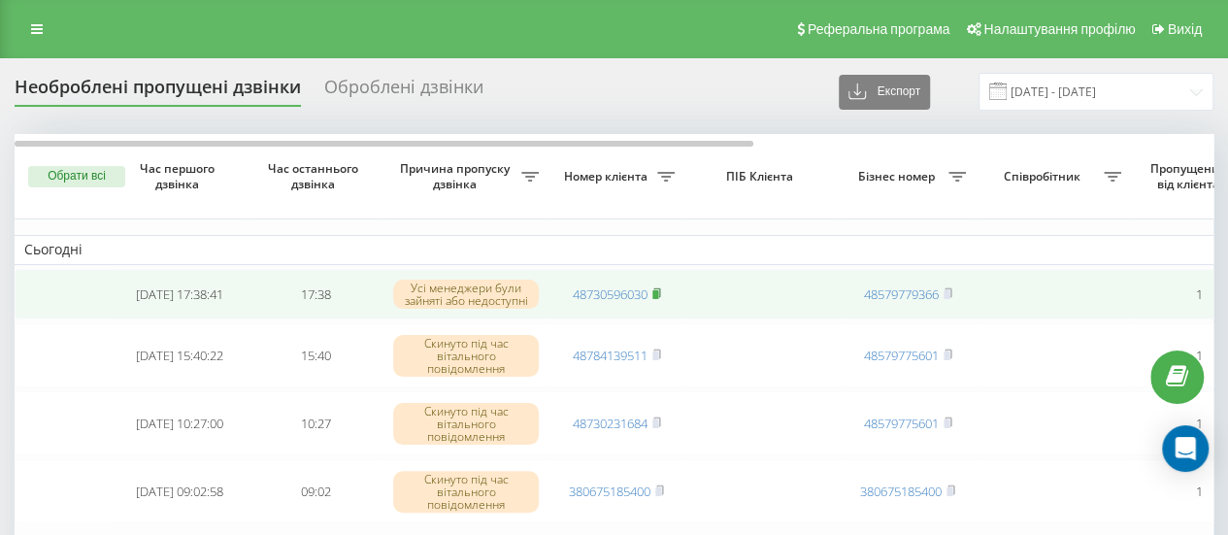
click at [655, 294] on rect at bounding box center [655, 294] width 6 height 9
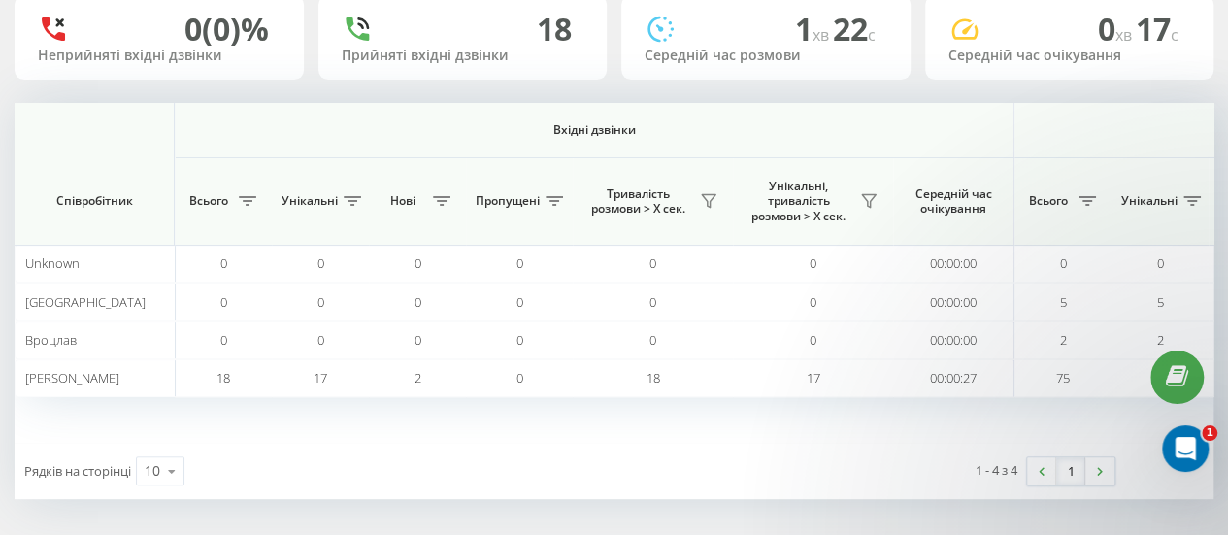
scroll to position [0, 1020]
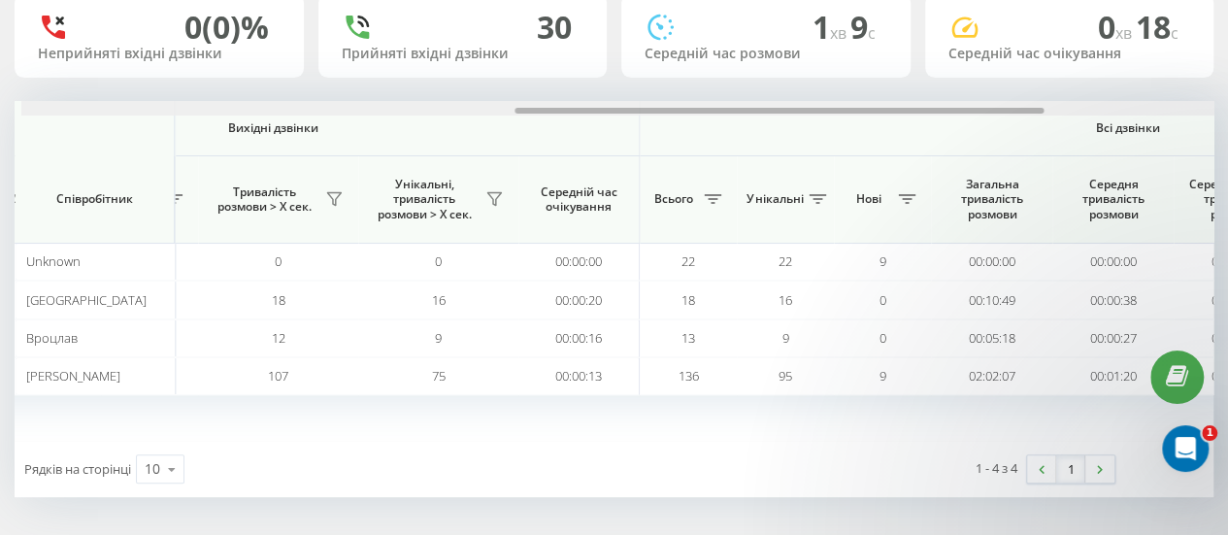
scroll to position [0, 1114]
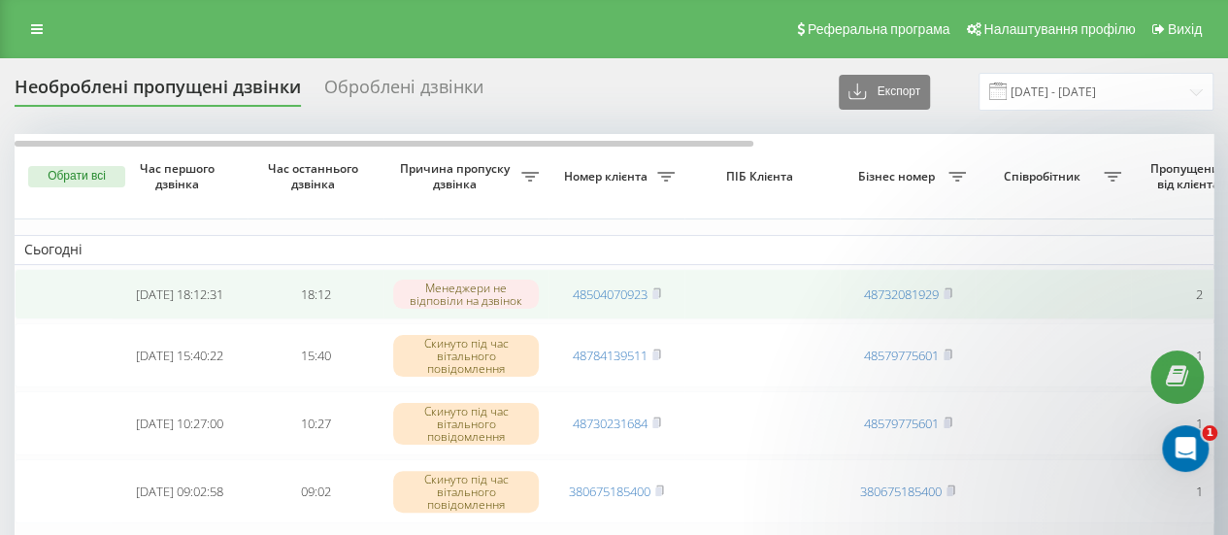
click at [651, 293] on span "48504070923" at bounding box center [617, 293] width 88 height 17
click at [658, 296] on rect at bounding box center [655, 294] width 6 height 9
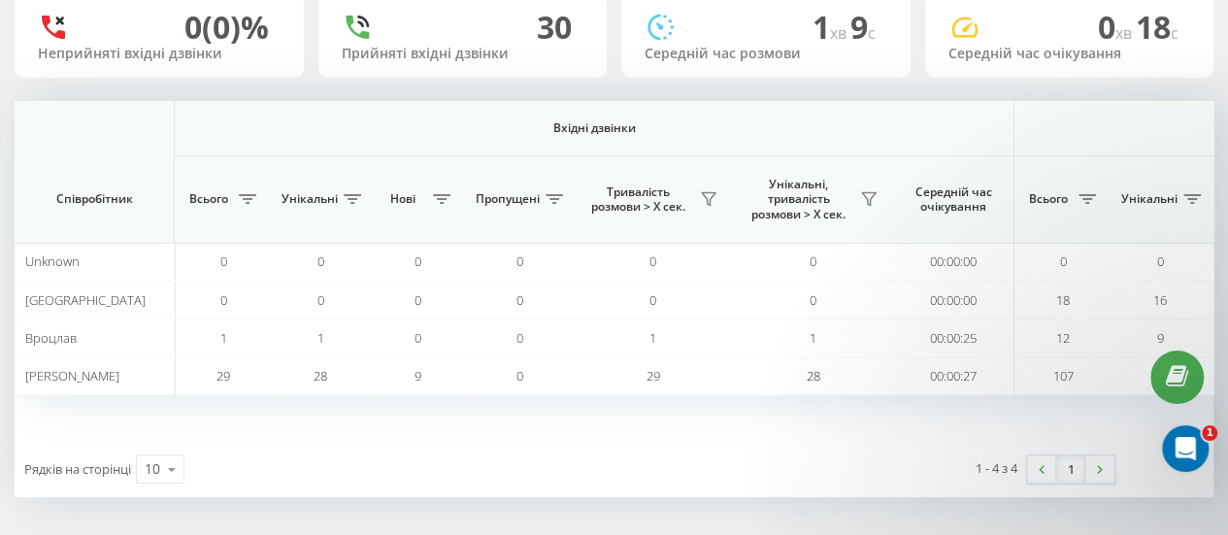
scroll to position [0, 1114]
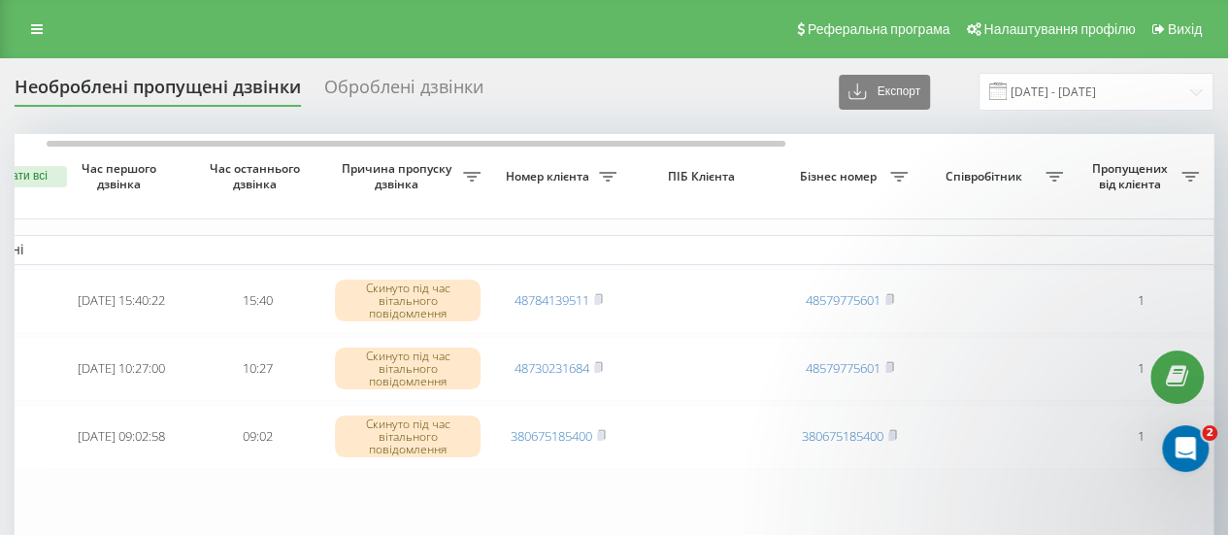
scroll to position [0, 43]
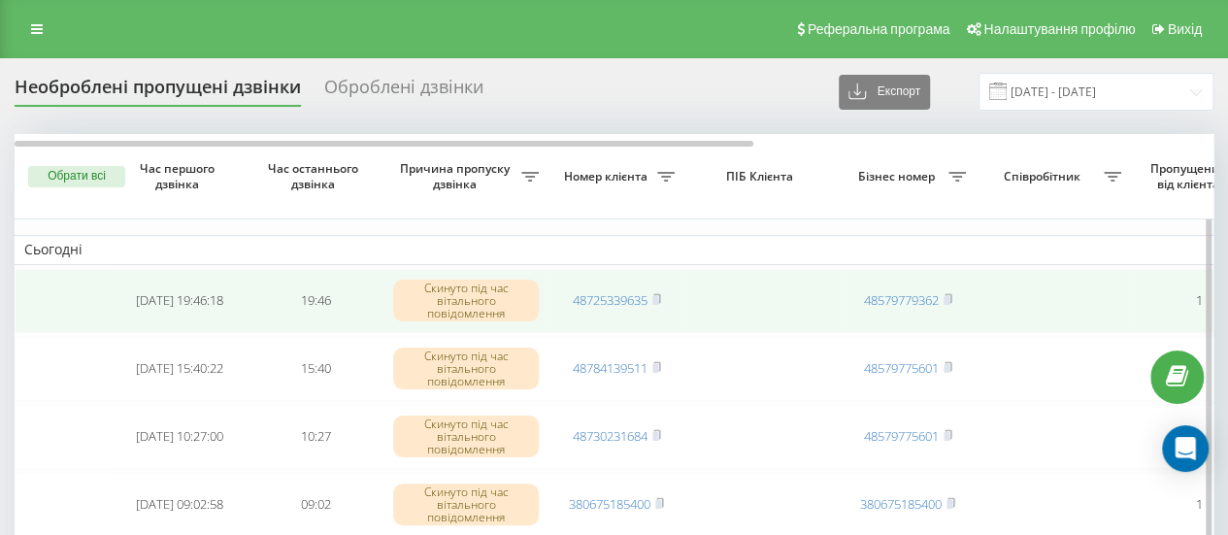
click at [663, 294] on td "48725339635" at bounding box center [616, 301] width 136 height 64
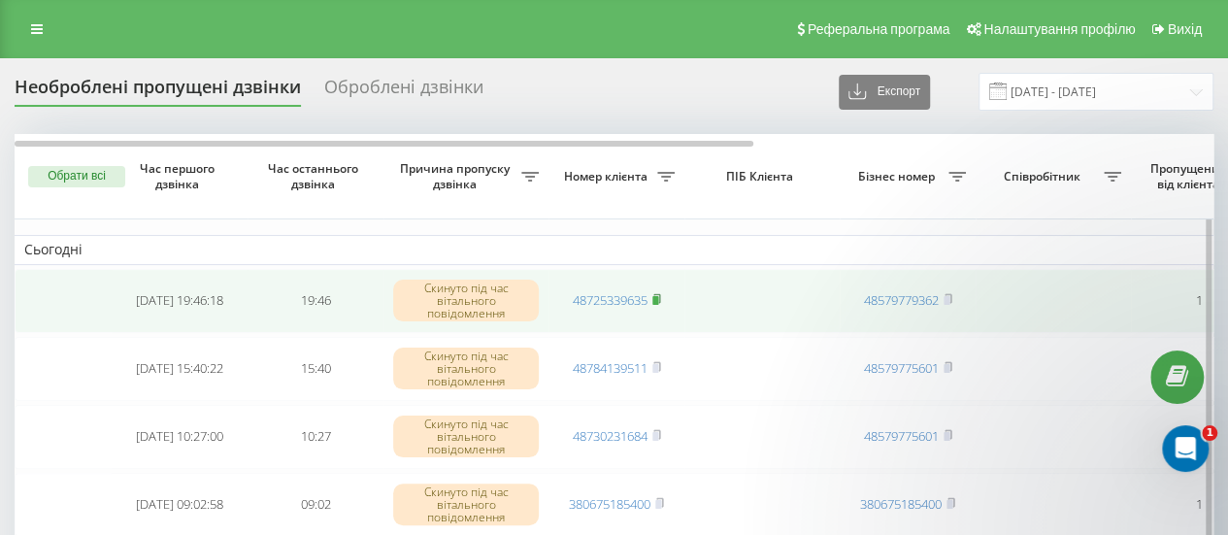
click at [660, 297] on icon at bounding box center [656, 298] width 7 height 9
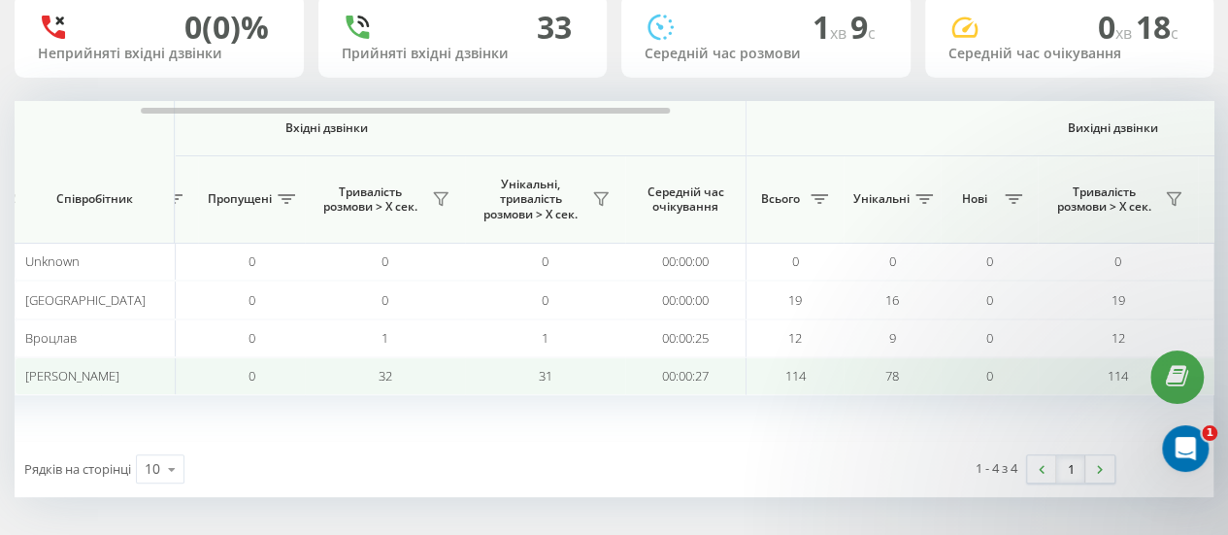
scroll to position [0, 312]
